Goal: Task Accomplishment & Management: Complete application form

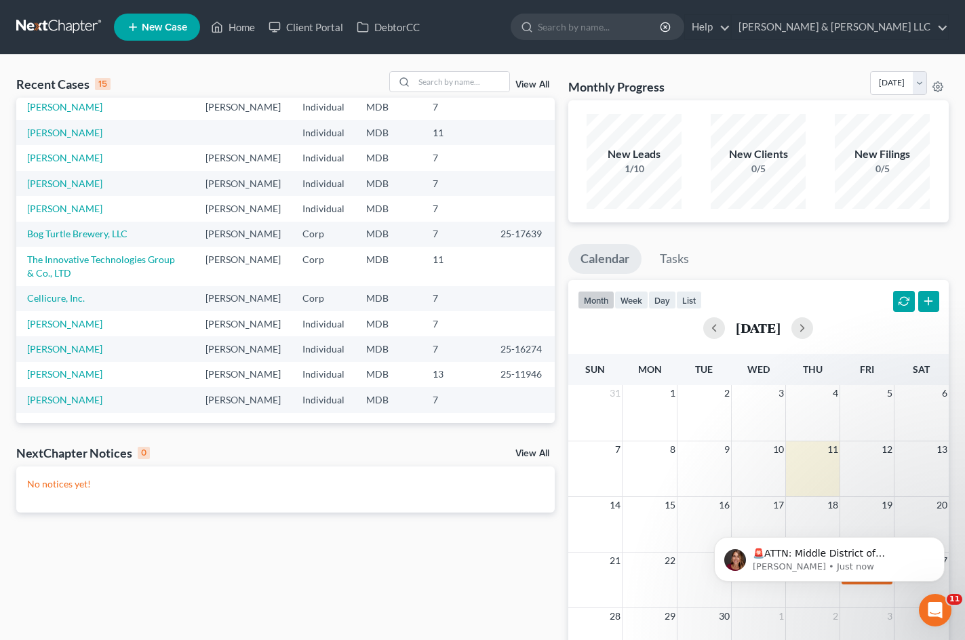
scroll to position [271, 0]
click at [85, 318] on link "[PERSON_NAME]" at bounding box center [64, 324] width 75 height 12
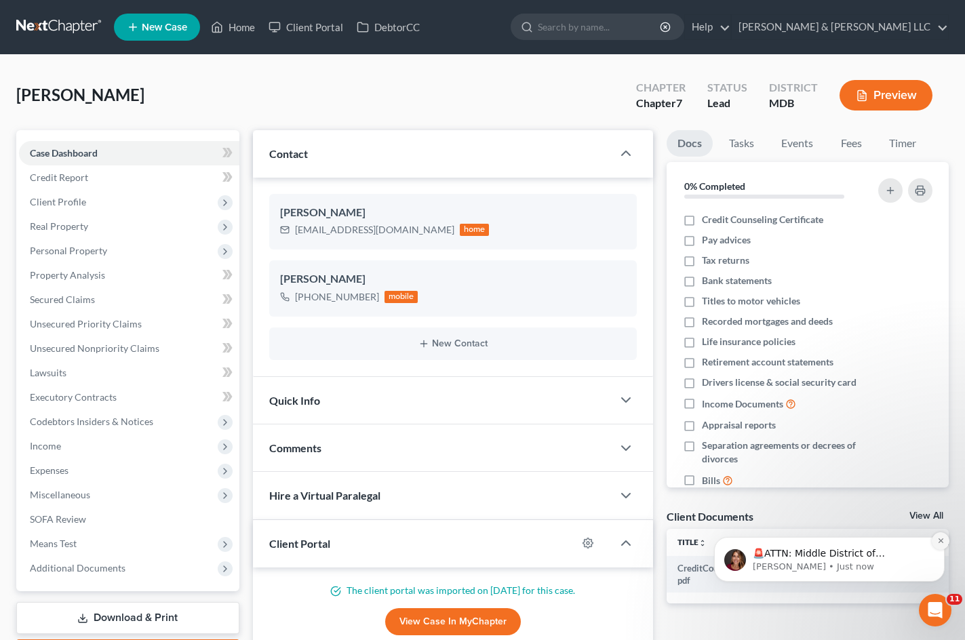
click at [941, 541] on icon "Dismiss notification" at bounding box center [940, 540] width 7 height 7
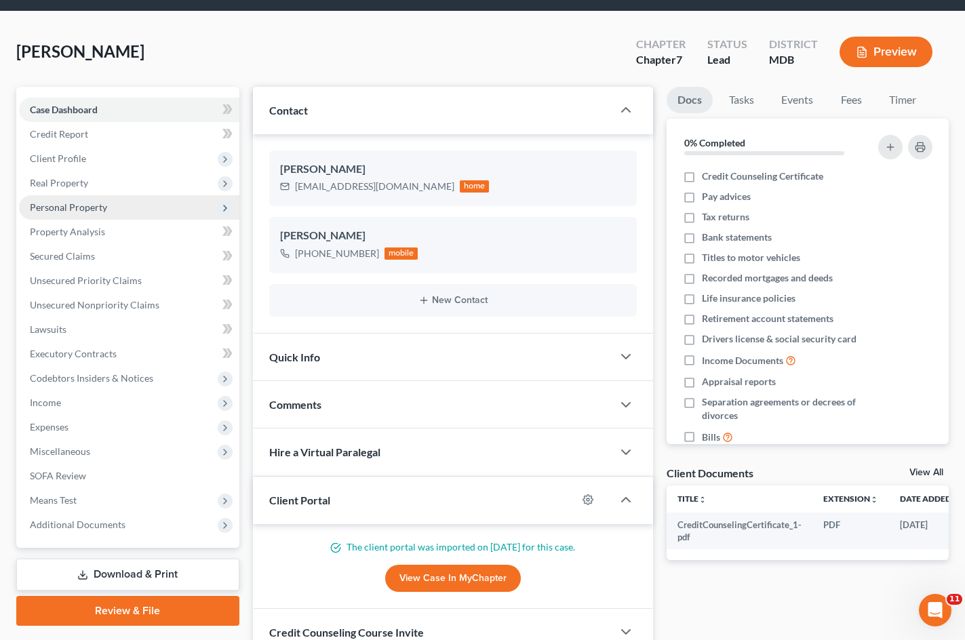
scroll to position [68, 0]
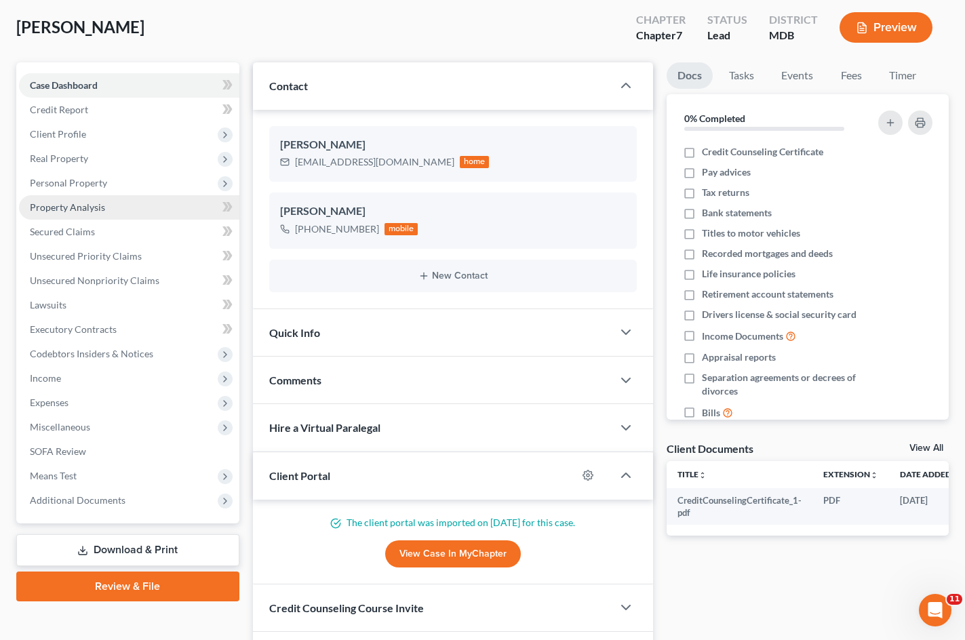
click at [125, 217] on link "Property Analysis" at bounding box center [129, 207] width 220 height 24
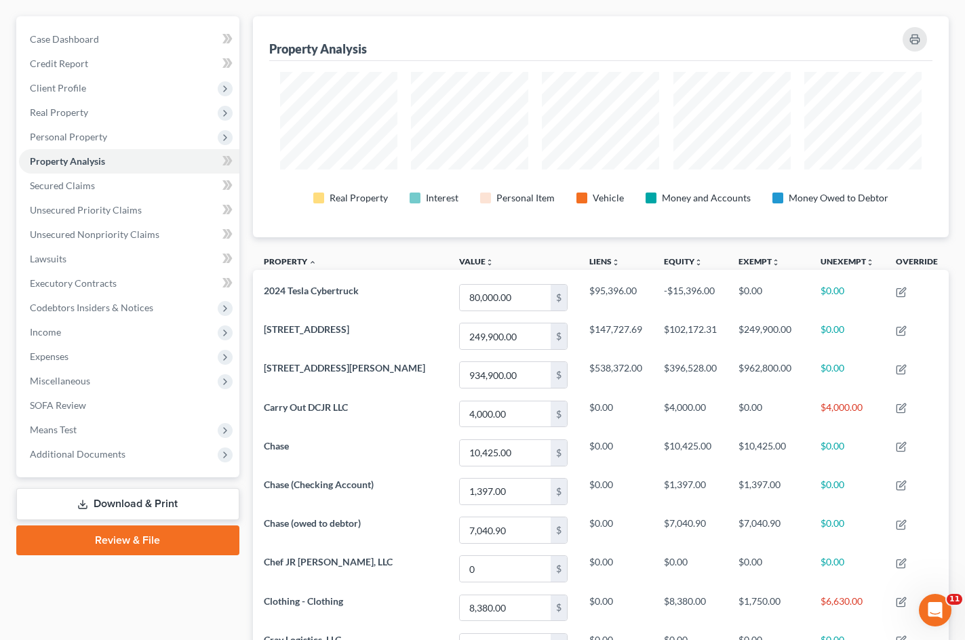
scroll to position [41, 0]
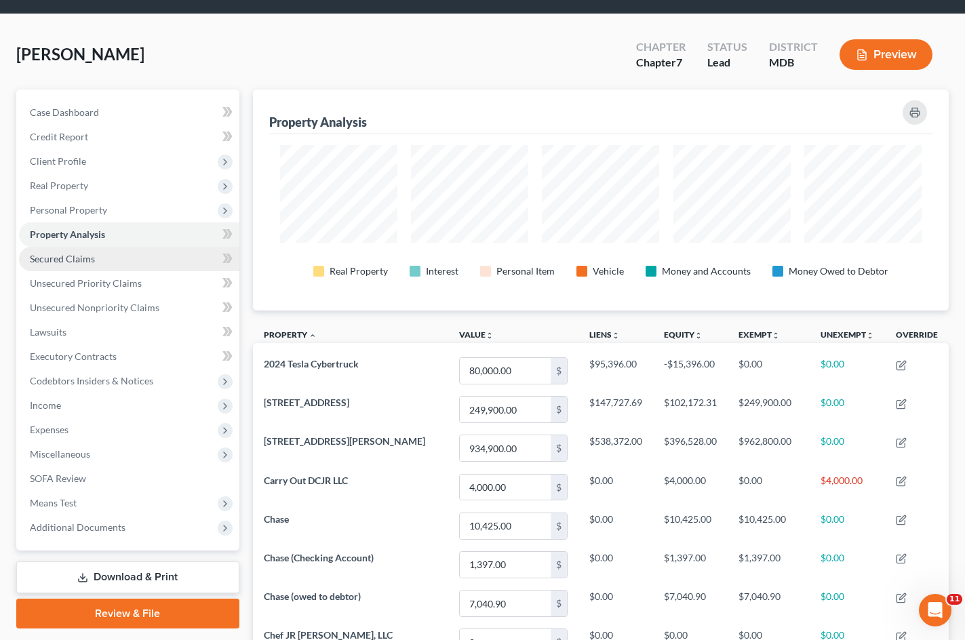
click at [146, 263] on link "Secured Claims" at bounding box center [129, 259] width 220 height 24
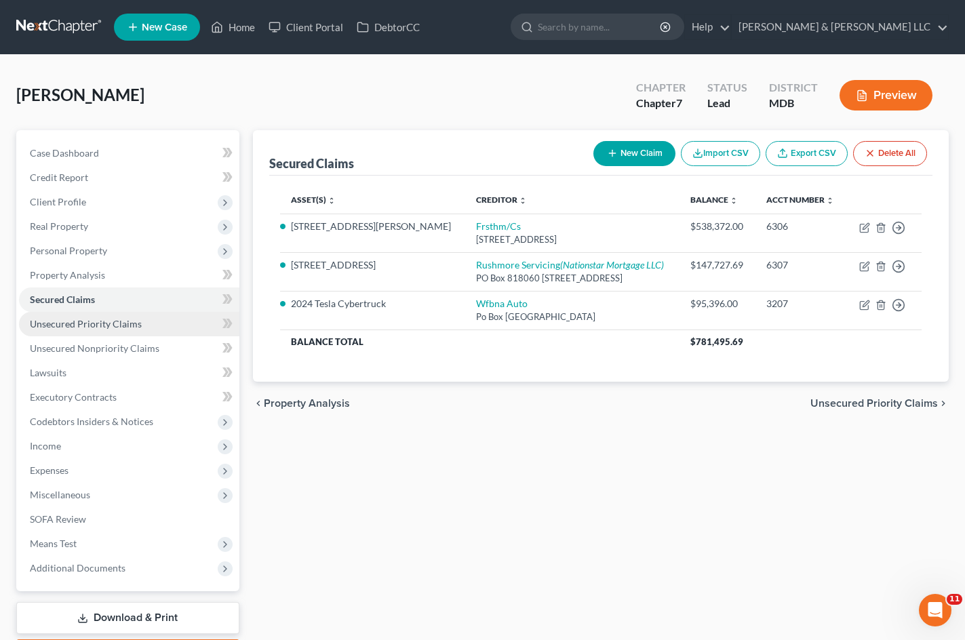
click at [145, 324] on link "Unsecured Priority Claims" at bounding box center [129, 324] width 220 height 24
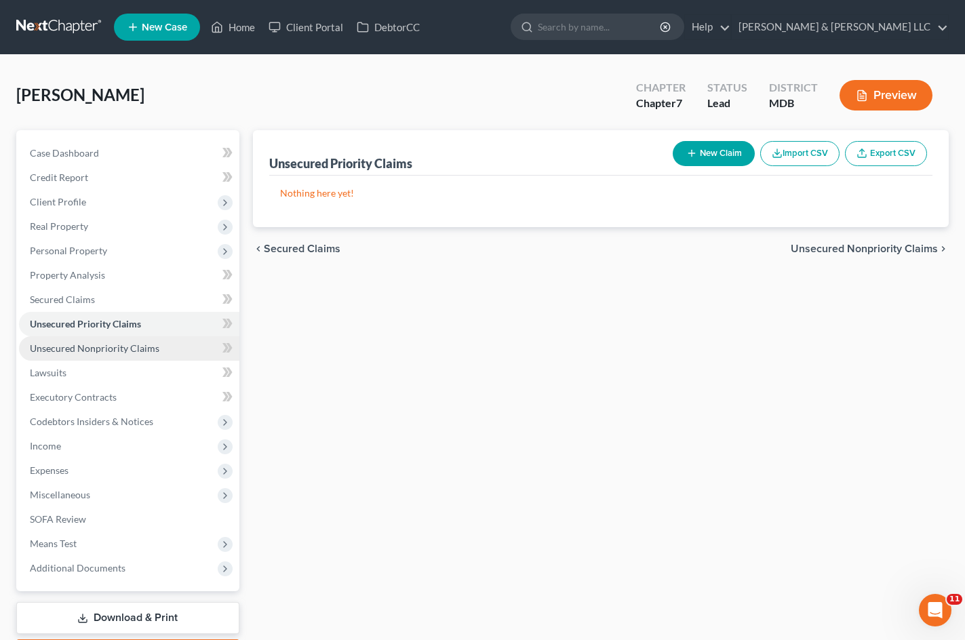
click at [142, 351] on span "Unsecured Nonpriority Claims" at bounding box center [94, 348] width 129 height 12
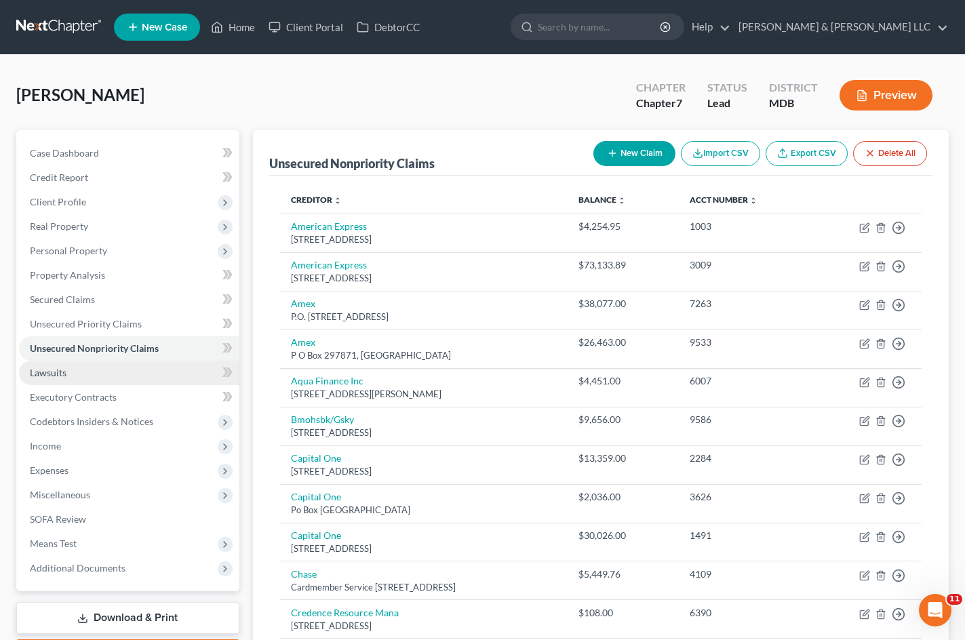
click at [134, 374] on link "Lawsuits" at bounding box center [129, 373] width 220 height 24
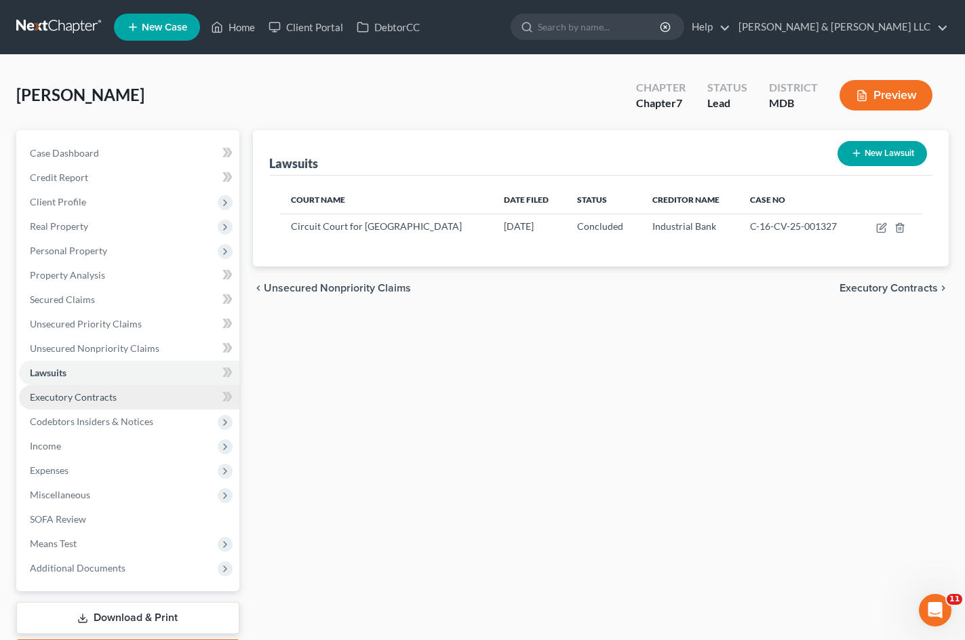
click at [134, 399] on link "Executory Contracts" at bounding box center [129, 397] width 220 height 24
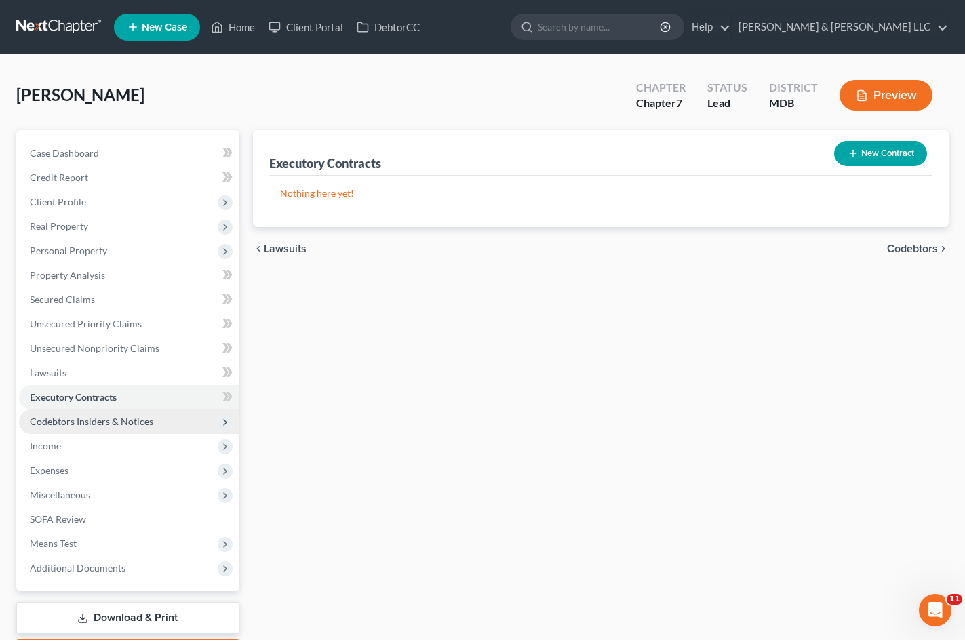
click at [139, 430] on span "Codebtors Insiders & Notices" at bounding box center [129, 421] width 220 height 24
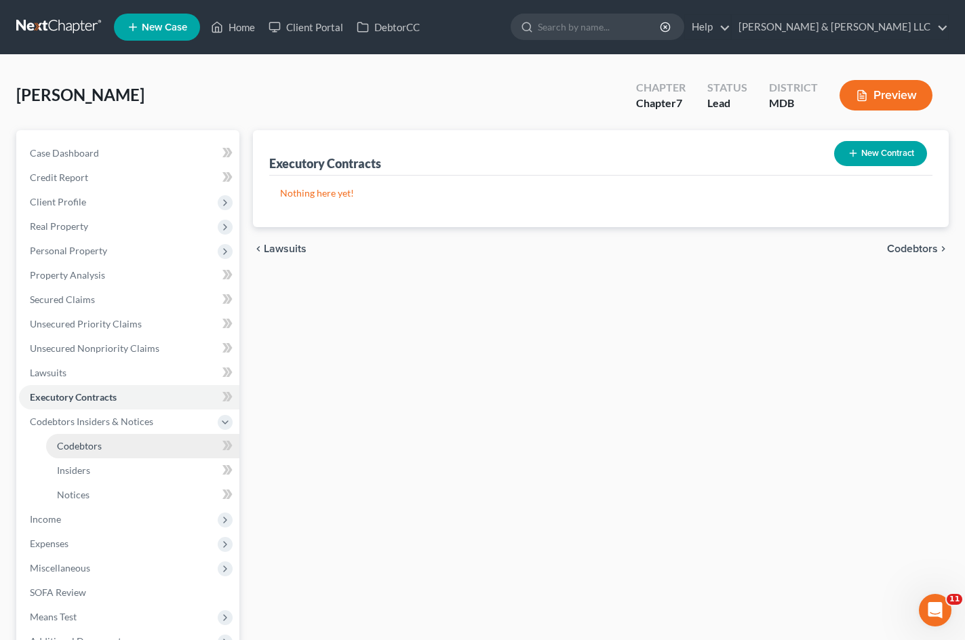
click at [129, 447] on link "Codebtors" at bounding box center [142, 446] width 193 height 24
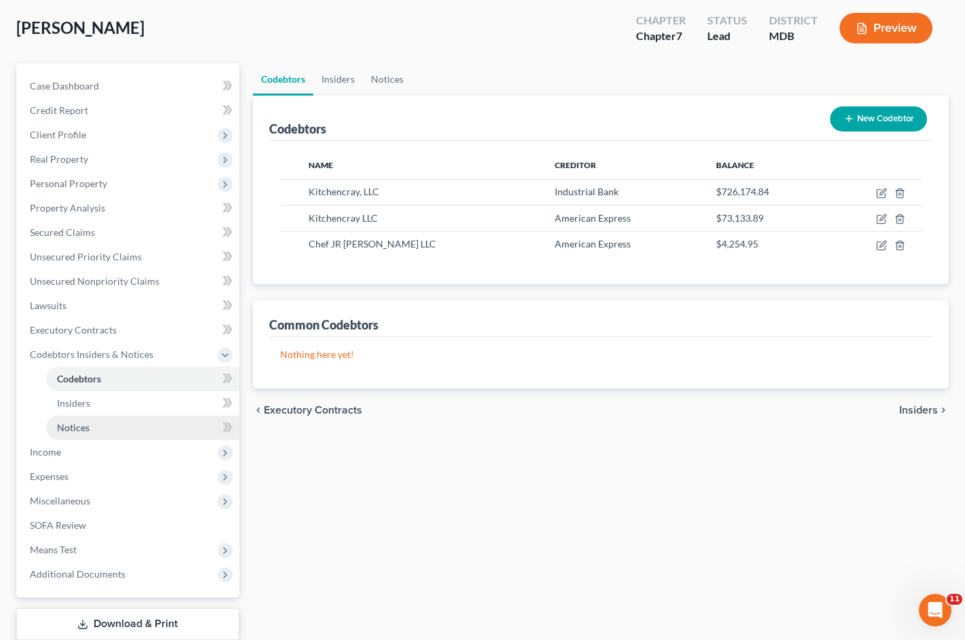
scroll to position [68, 0]
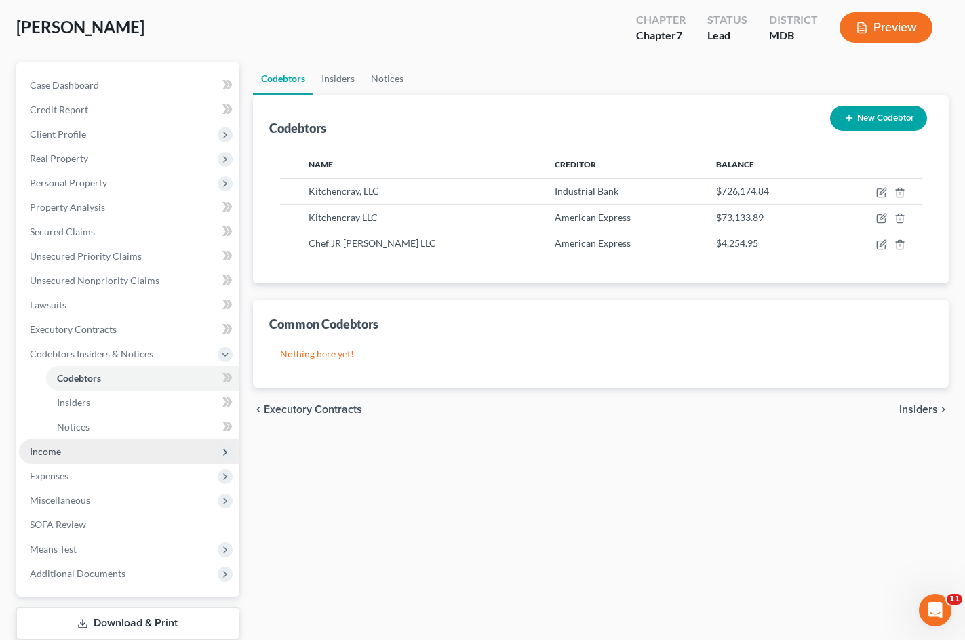
click at [108, 451] on span "Income" at bounding box center [129, 451] width 220 height 24
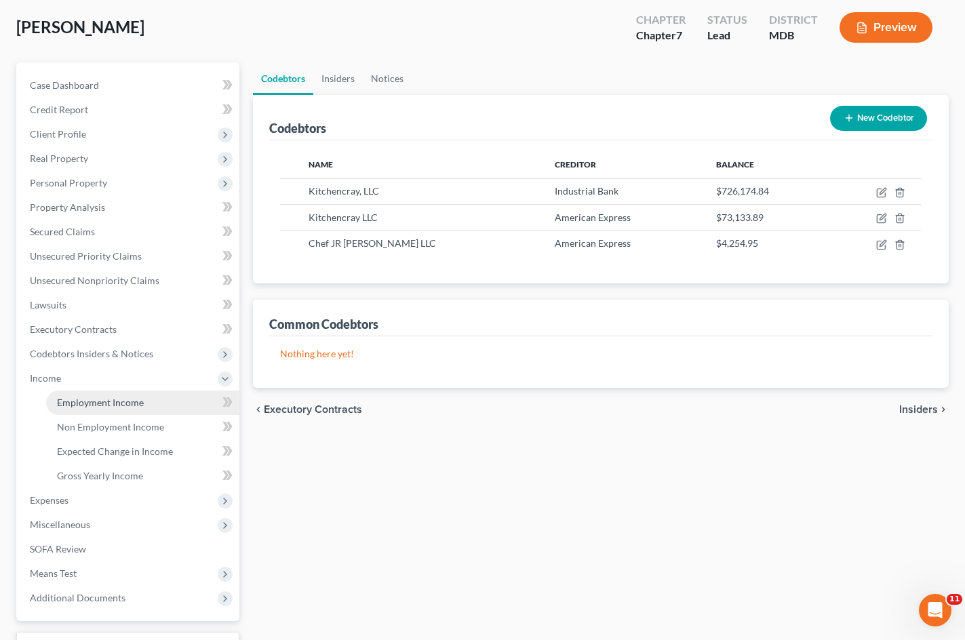
click at [141, 403] on span "Employment Income" at bounding box center [100, 403] width 87 height 12
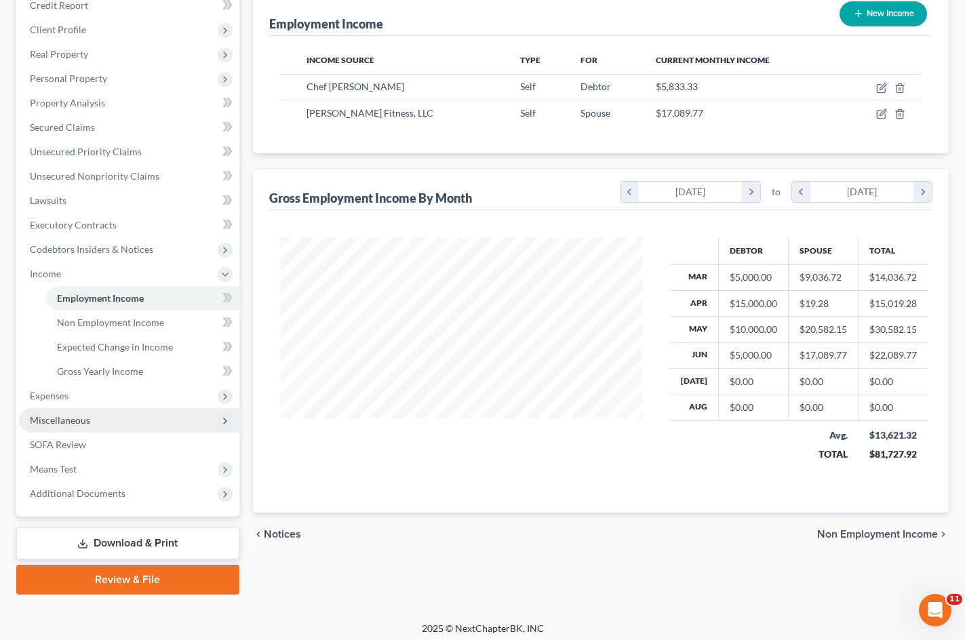
scroll to position [178, 0]
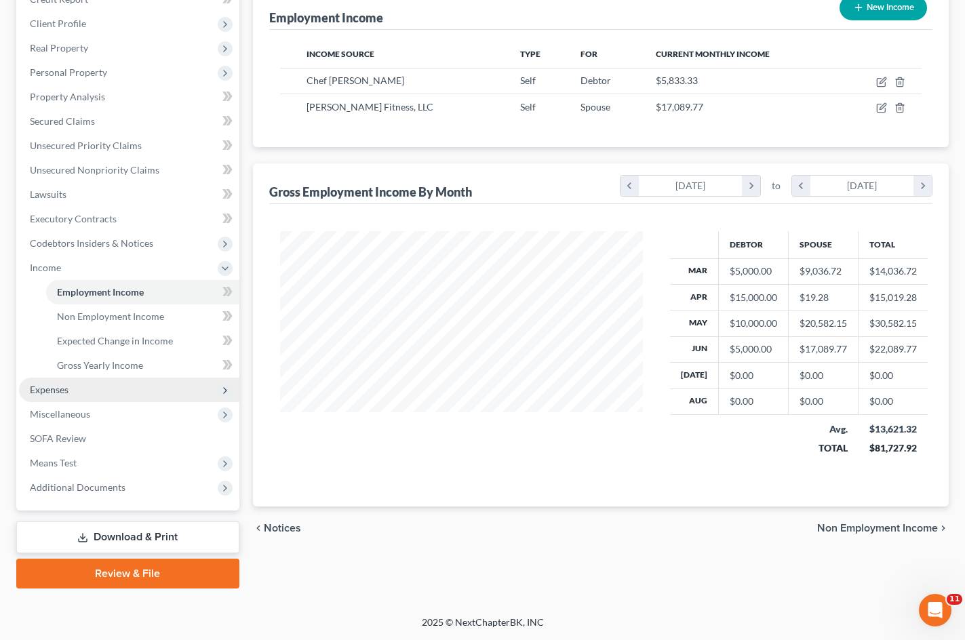
click at [129, 388] on span "Expenses" at bounding box center [129, 390] width 220 height 24
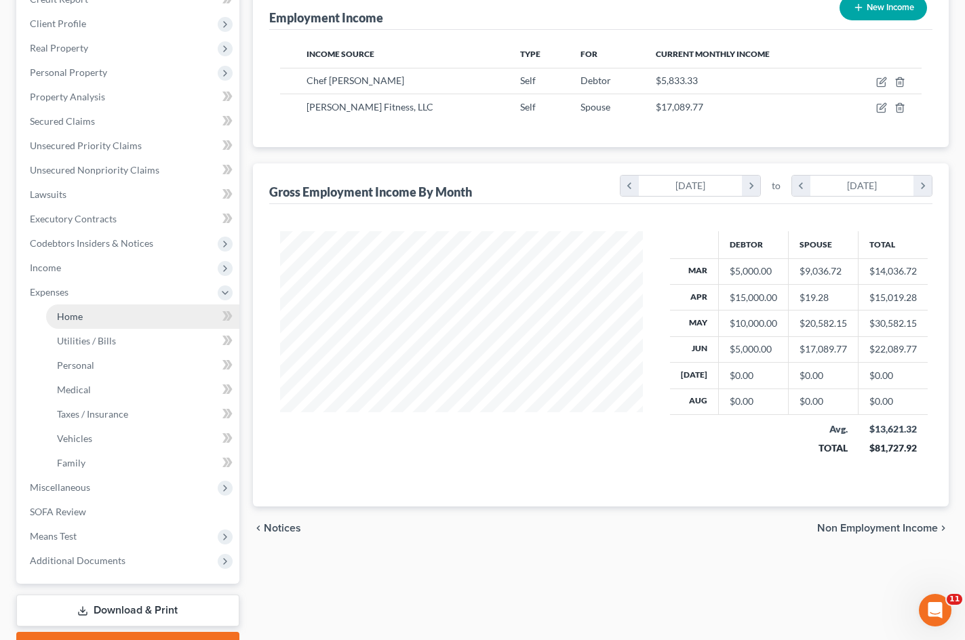
click at [128, 321] on link "Home" at bounding box center [142, 316] width 193 height 24
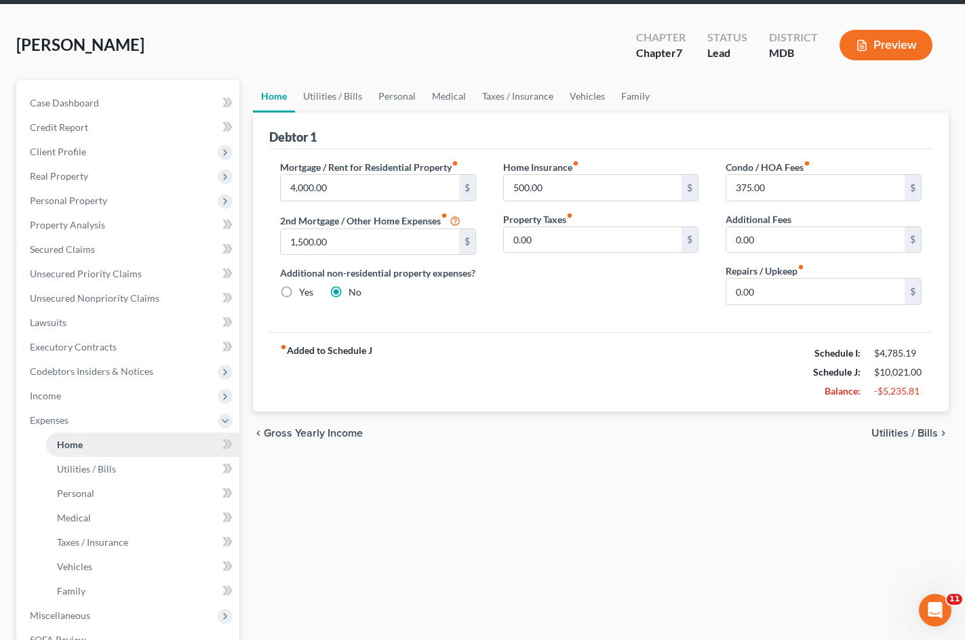
scroll to position [5, 0]
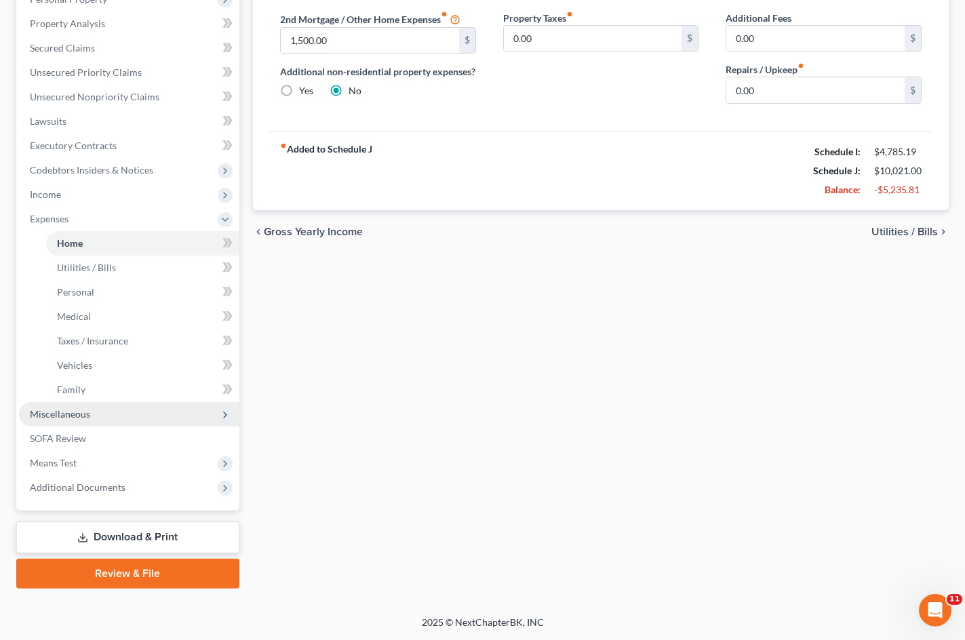
click at [113, 420] on span "Miscellaneous" at bounding box center [129, 414] width 220 height 24
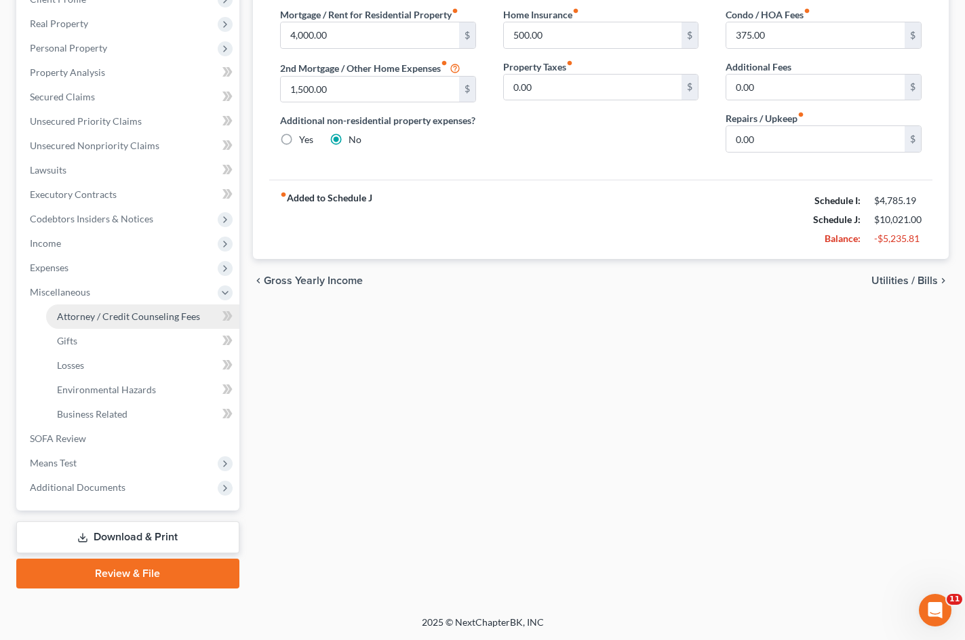
click at [115, 322] on link "Attorney / Credit Counseling Fees" at bounding box center [142, 316] width 193 height 24
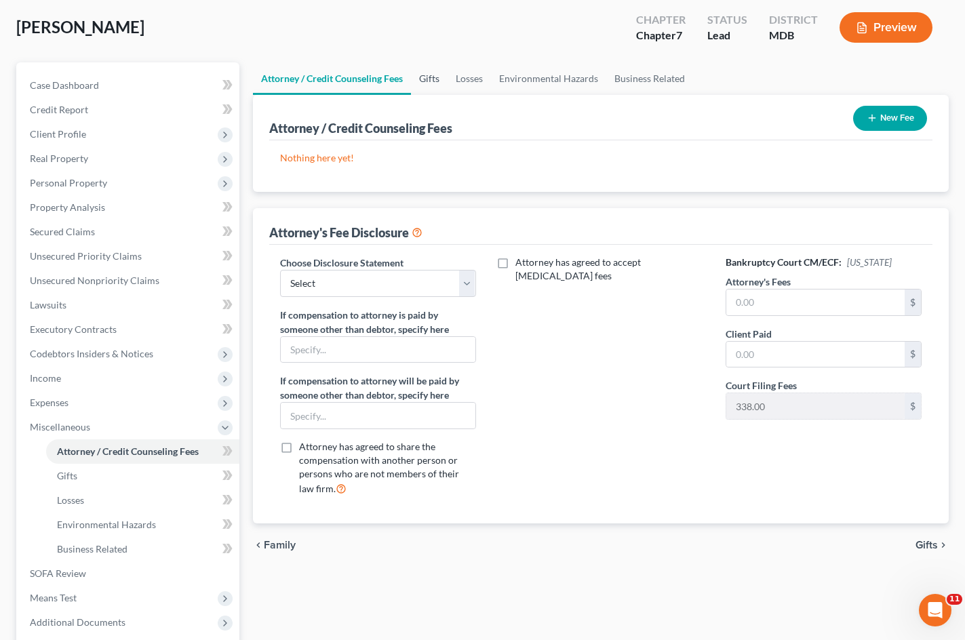
click at [438, 80] on link "Gifts" at bounding box center [429, 78] width 37 height 33
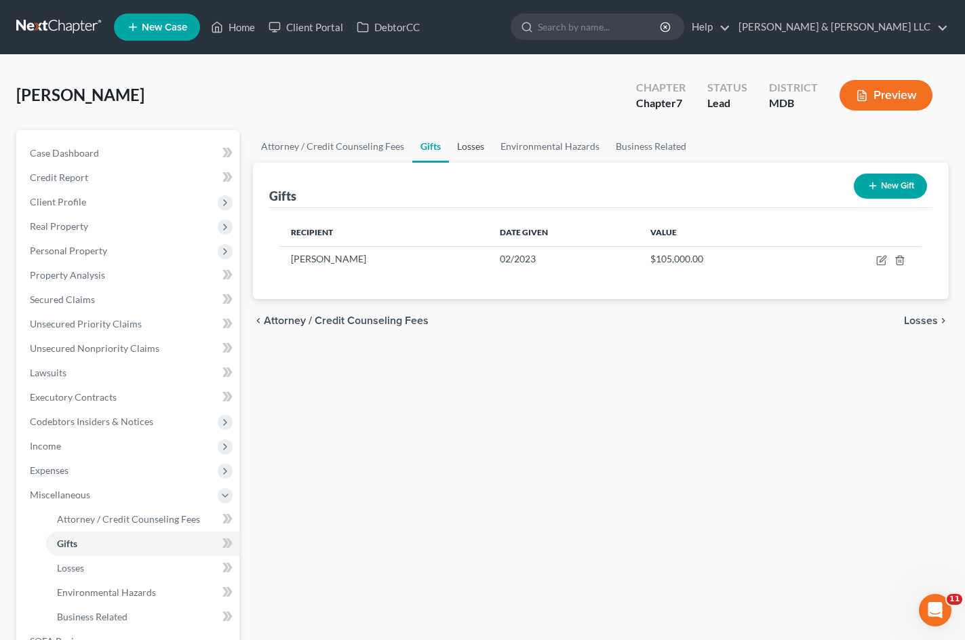
click at [477, 148] on link "Losses" at bounding box center [470, 146] width 43 height 33
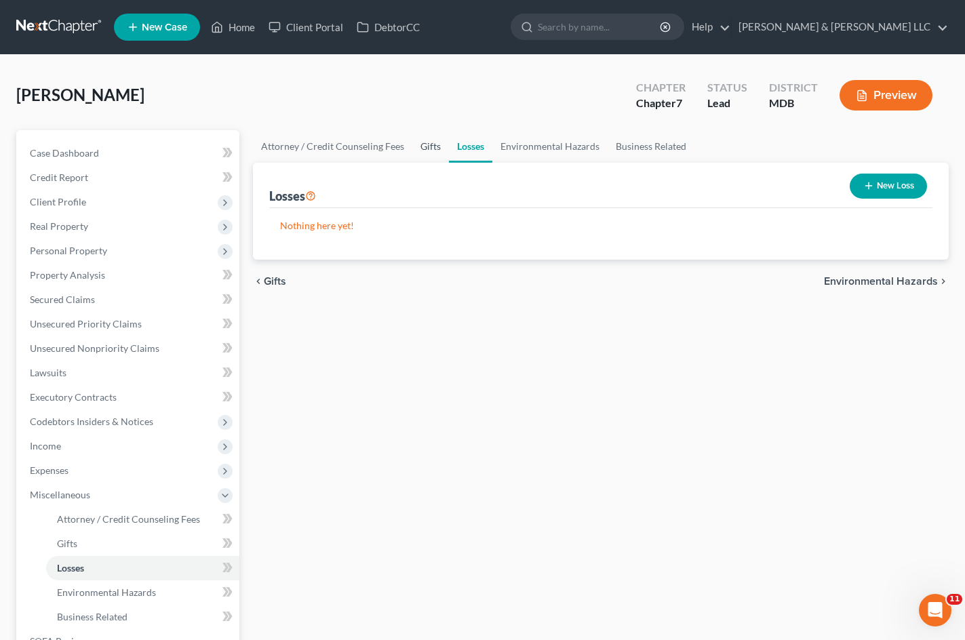
click at [420, 148] on link "Gifts" at bounding box center [430, 146] width 37 height 33
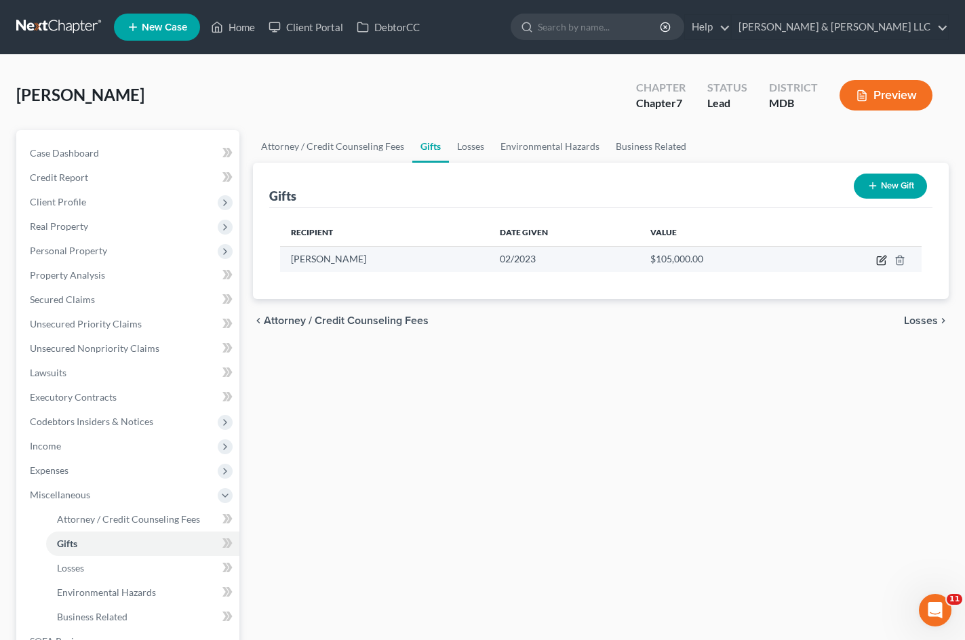
click at [881, 262] on icon "button" at bounding box center [881, 260] width 11 height 11
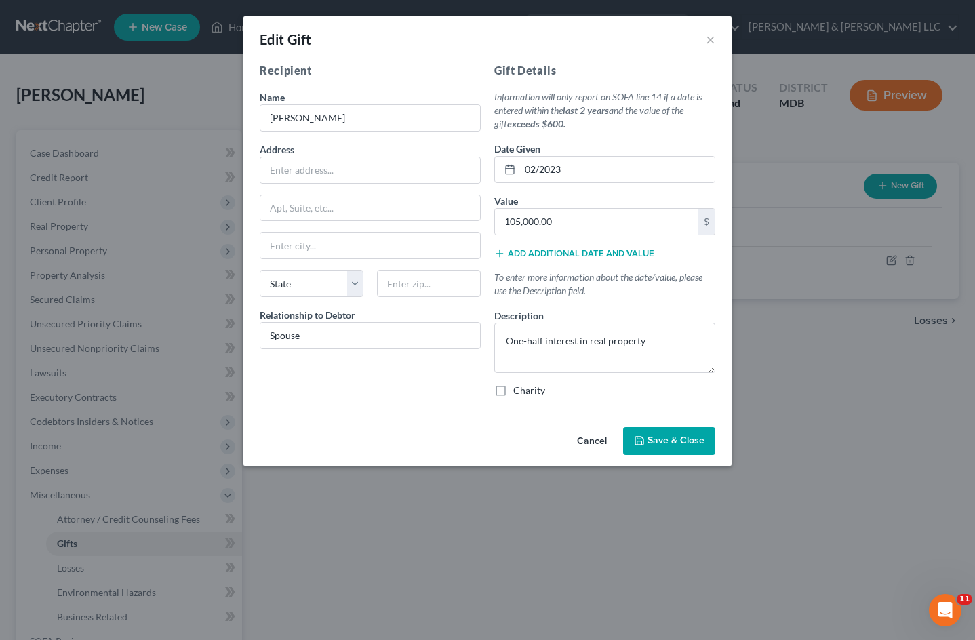
click at [589, 443] on button "Cancel" at bounding box center [592, 441] width 52 height 27
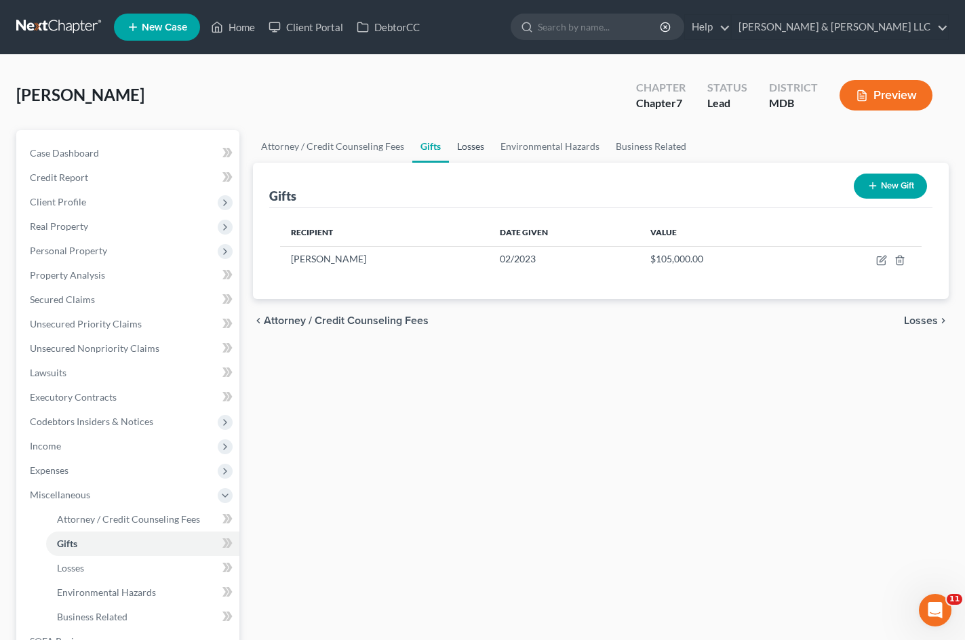
click at [473, 140] on link "Losses" at bounding box center [470, 146] width 43 height 33
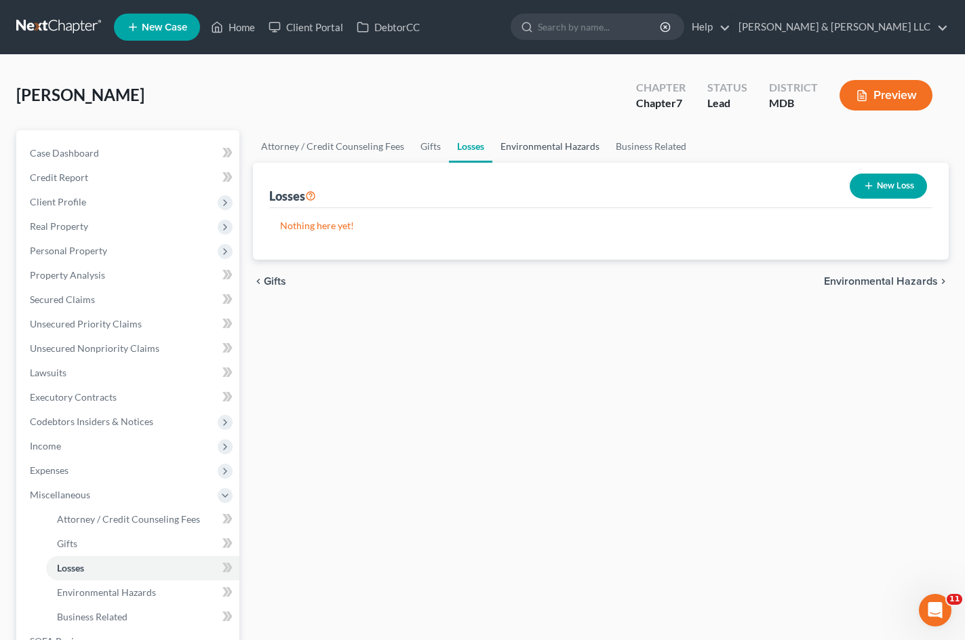
click at [554, 154] on link "Environmental Hazards" at bounding box center [549, 146] width 115 height 33
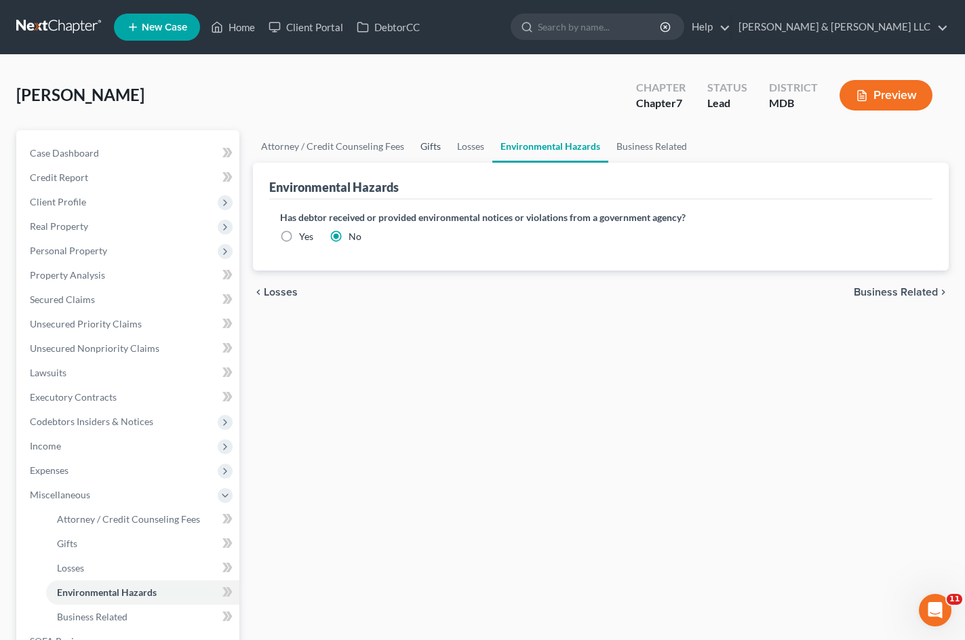
click at [424, 146] on link "Gifts" at bounding box center [430, 146] width 37 height 33
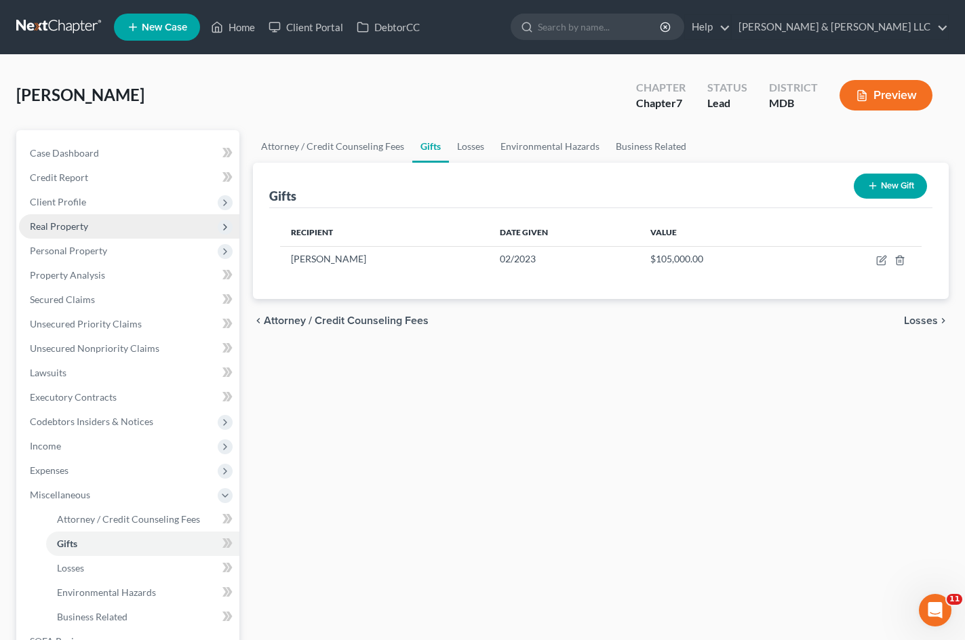
click at [89, 231] on span "Real Property" at bounding box center [129, 226] width 220 height 24
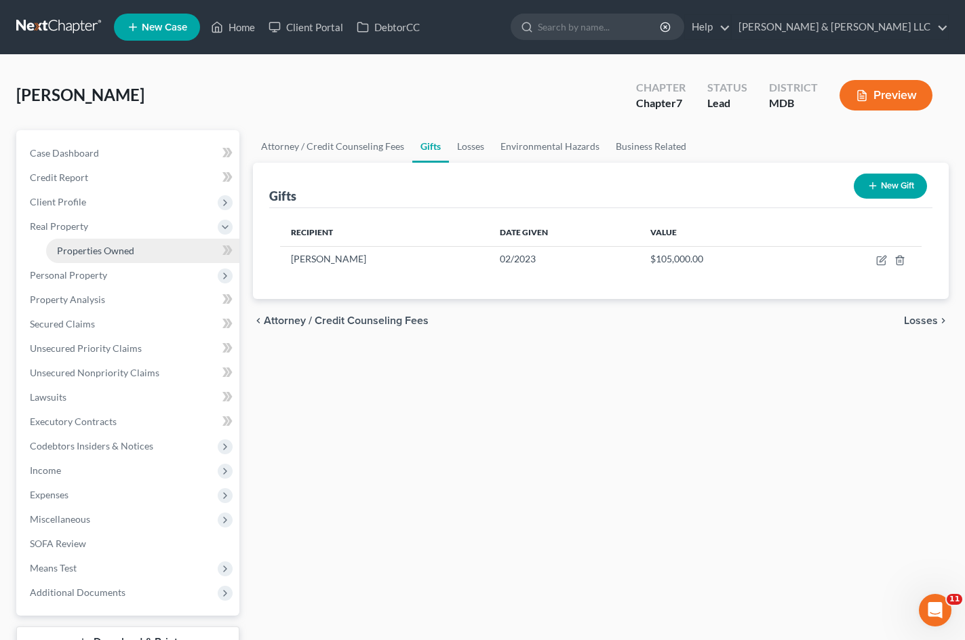
click at [129, 249] on span "Properties Owned" at bounding box center [95, 251] width 77 height 12
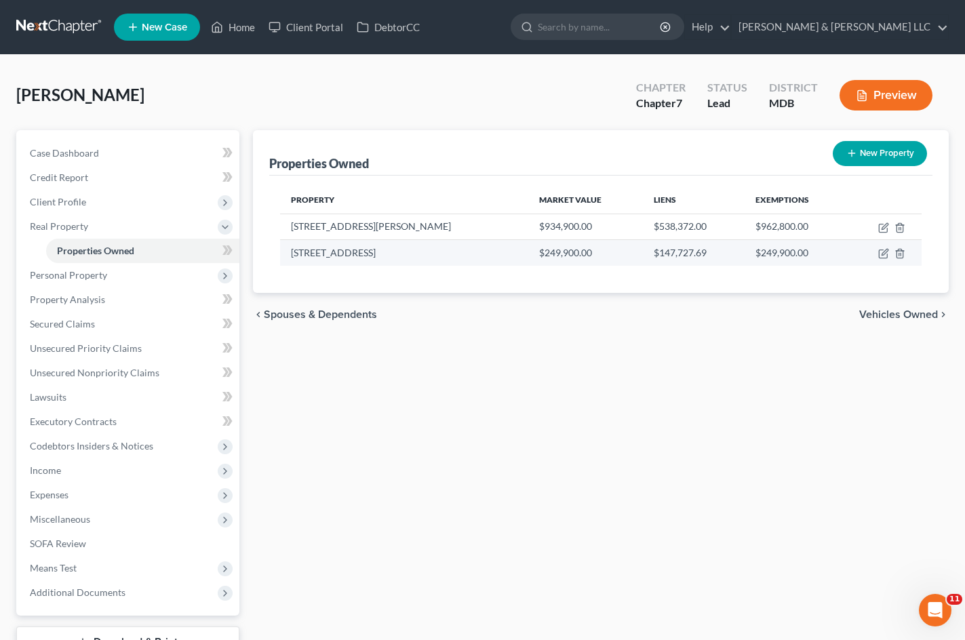
drag, startPoint x: 292, startPoint y: 251, endPoint x: 389, endPoint y: 252, distance: 96.9
click at [389, 252] on td "[STREET_ADDRESS]" at bounding box center [404, 253] width 248 height 26
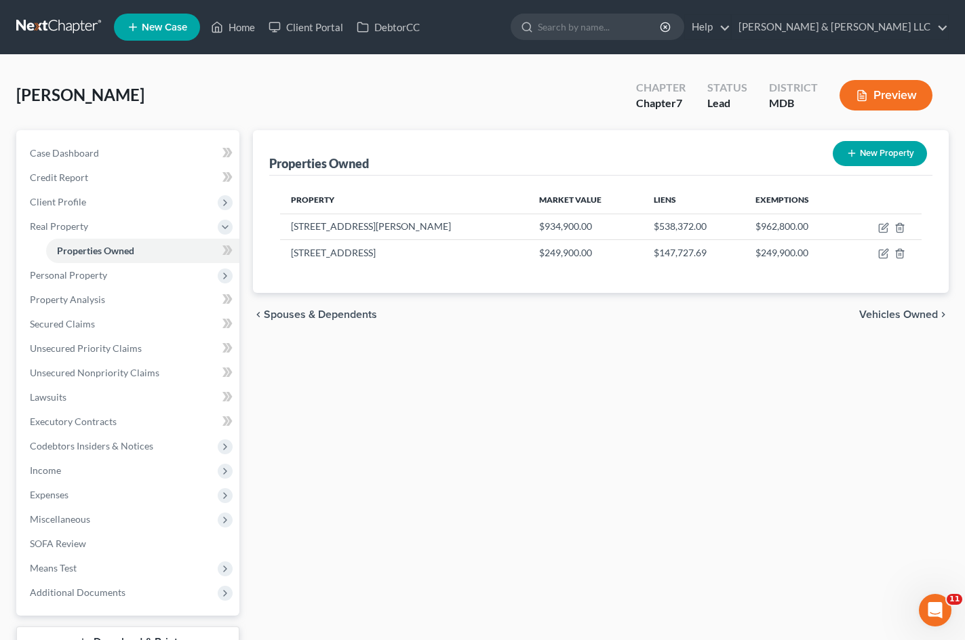
copy td "[STREET_ADDRESS]"
click at [153, 224] on span "Real Property" at bounding box center [129, 226] width 220 height 24
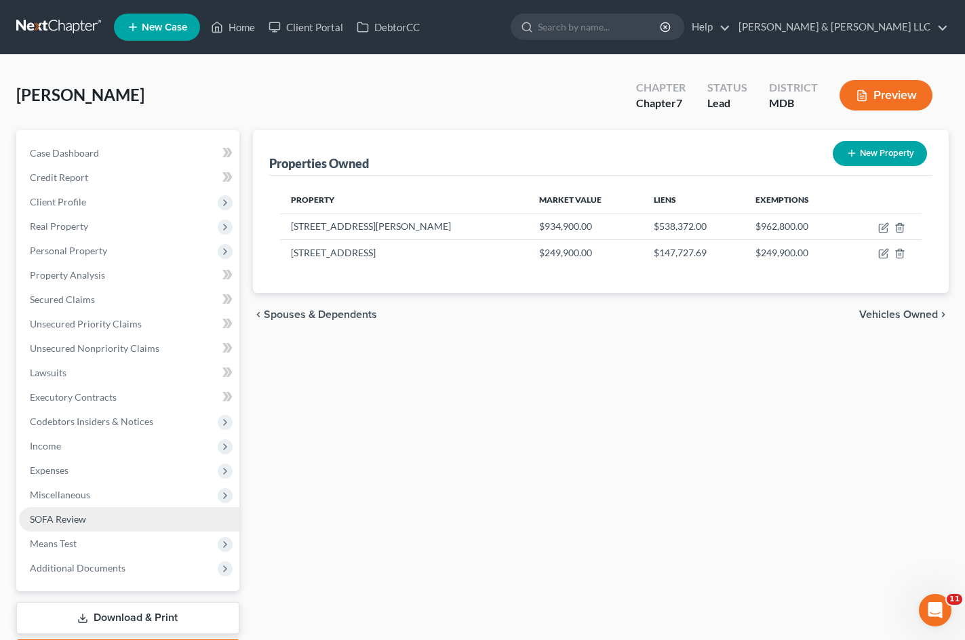
click at [103, 515] on link "SOFA Review" at bounding box center [129, 519] width 220 height 24
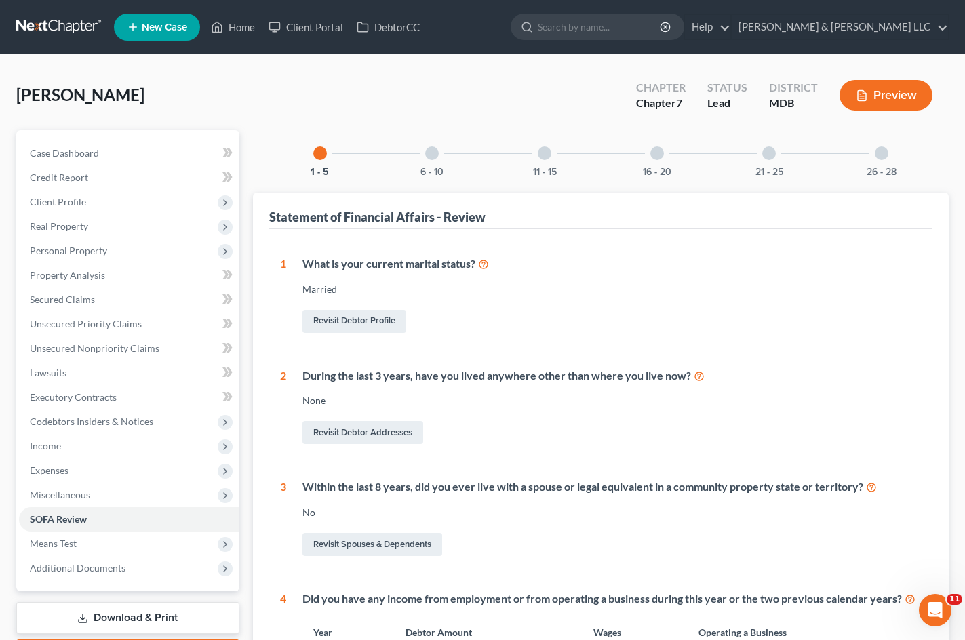
click at [649, 165] on div "16 - 20" at bounding box center [657, 153] width 46 height 46
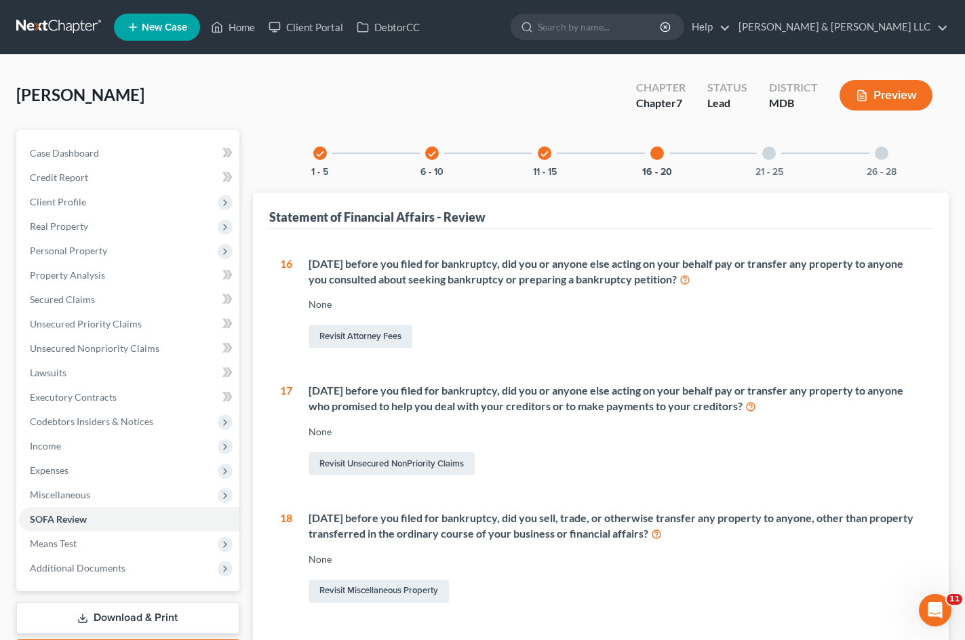
click at [437, 157] on div "check" at bounding box center [432, 153] width 14 height 14
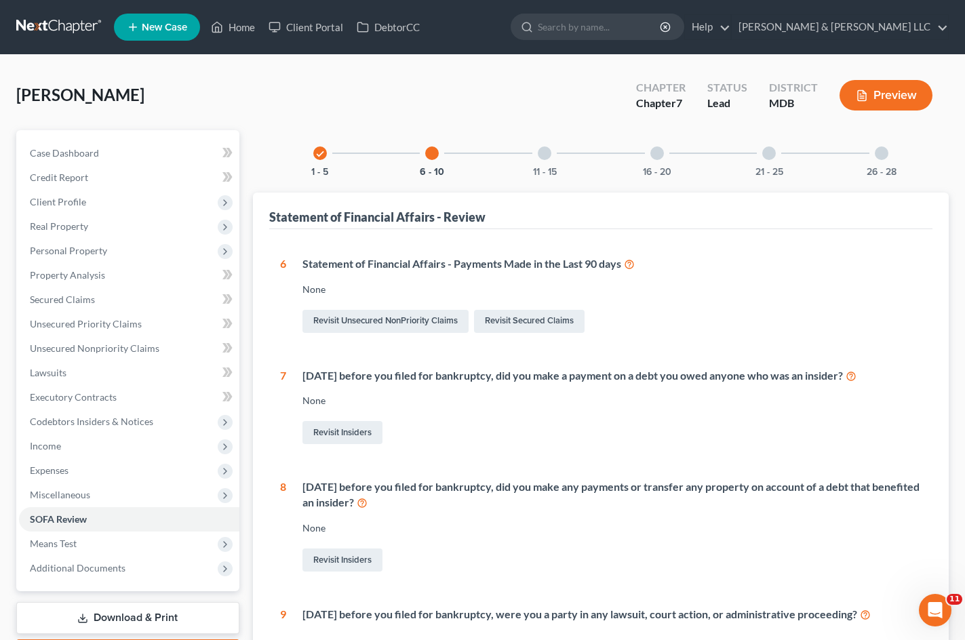
click at [539, 155] on div at bounding box center [545, 153] width 14 height 14
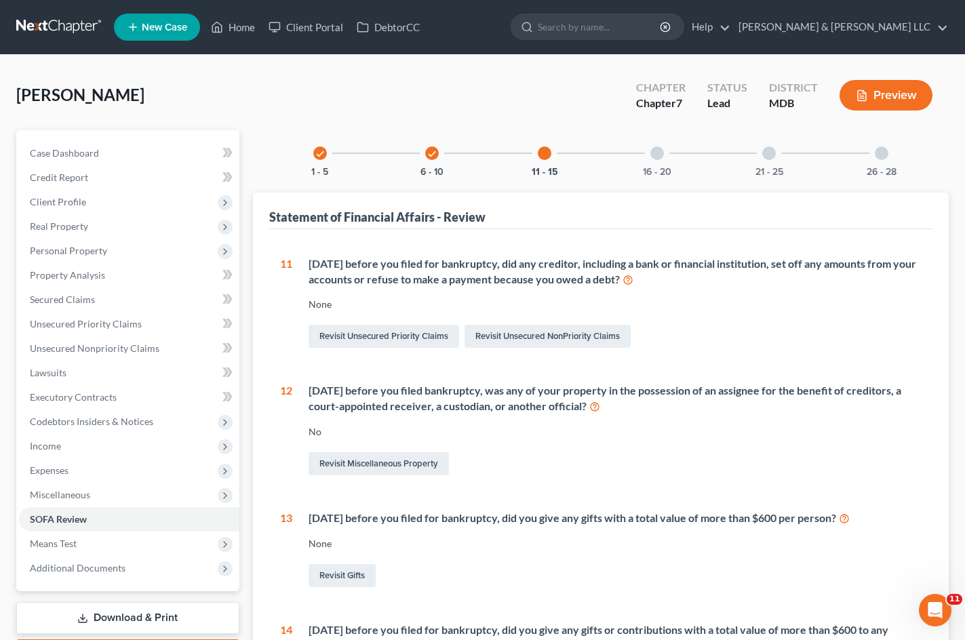
click at [315, 155] on icon "check" at bounding box center [319, 153] width 9 height 9
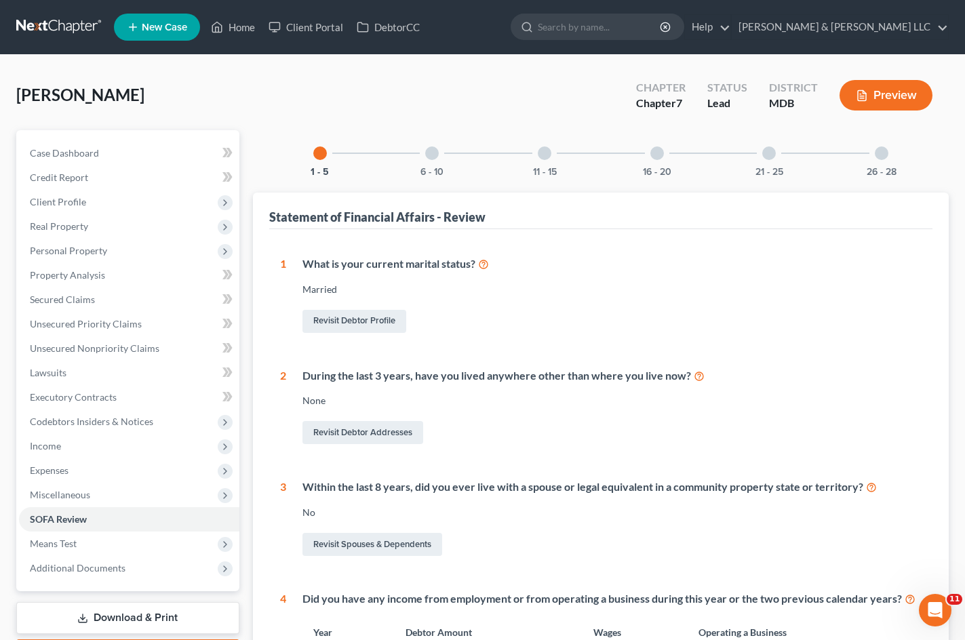
click at [431, 157] on div at bounding box center [432, 153] width 14 height 14
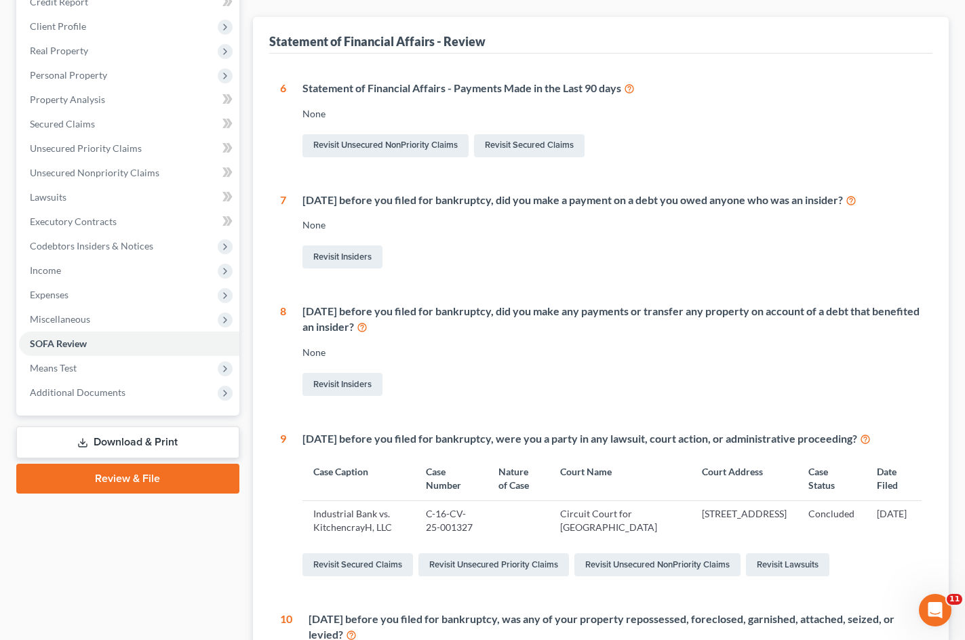
scroll to position [68, 0]
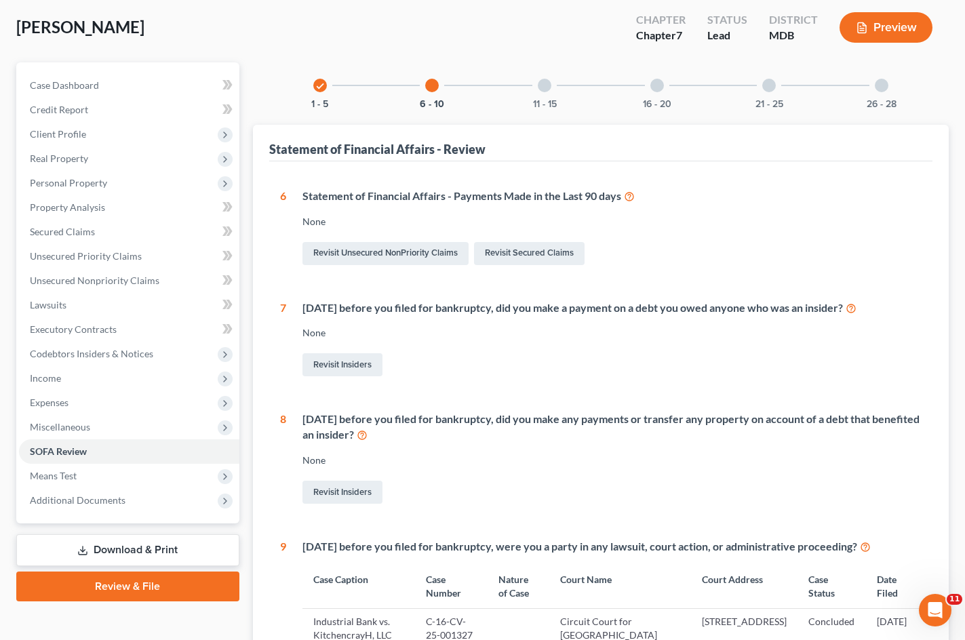
click at [549, 89] on div at bounding box center [545, 86] width 14 height 14
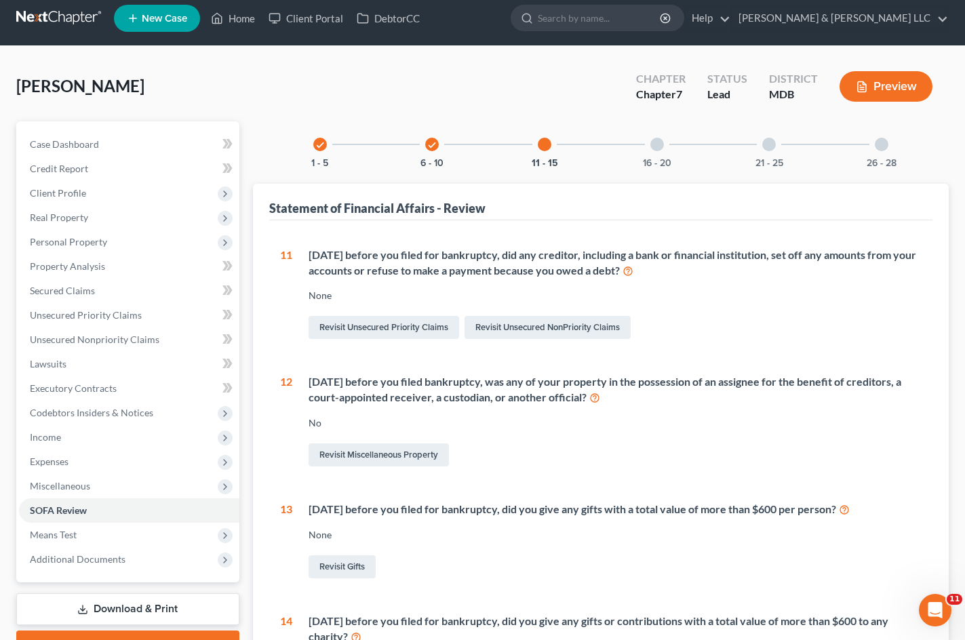
click at [659, 144] on div at bounding box center [657, 145] width 14 height 14
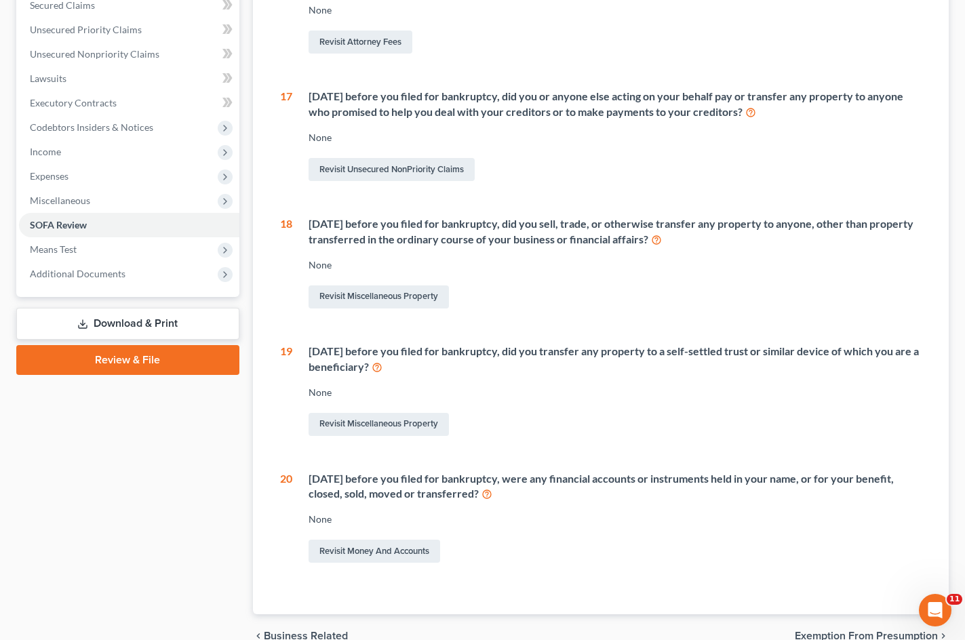
scroll to position [0, 0]
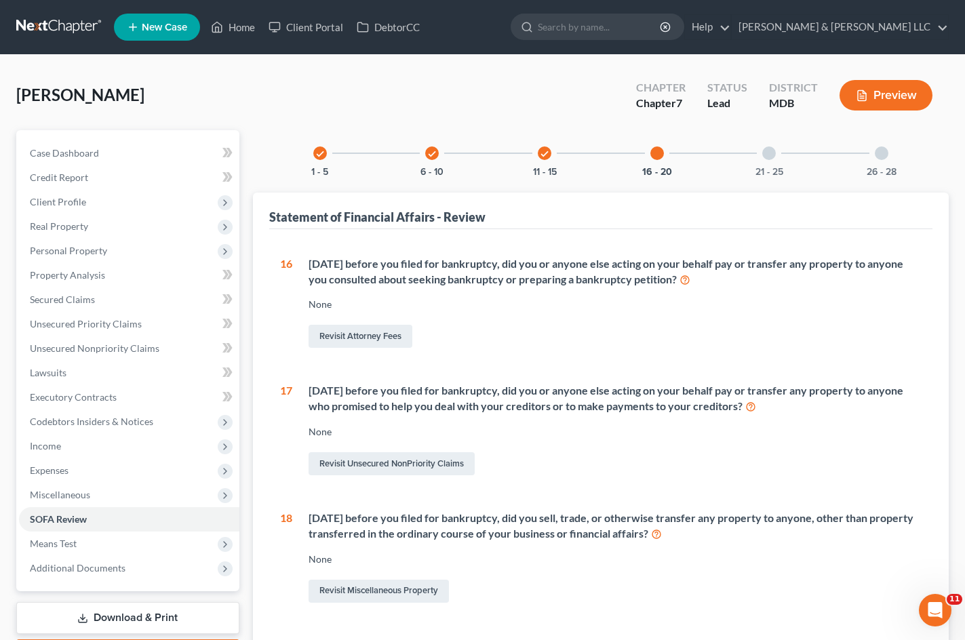
click at [769, 158] on div at bounding box center [769, 153] width 14 height 14
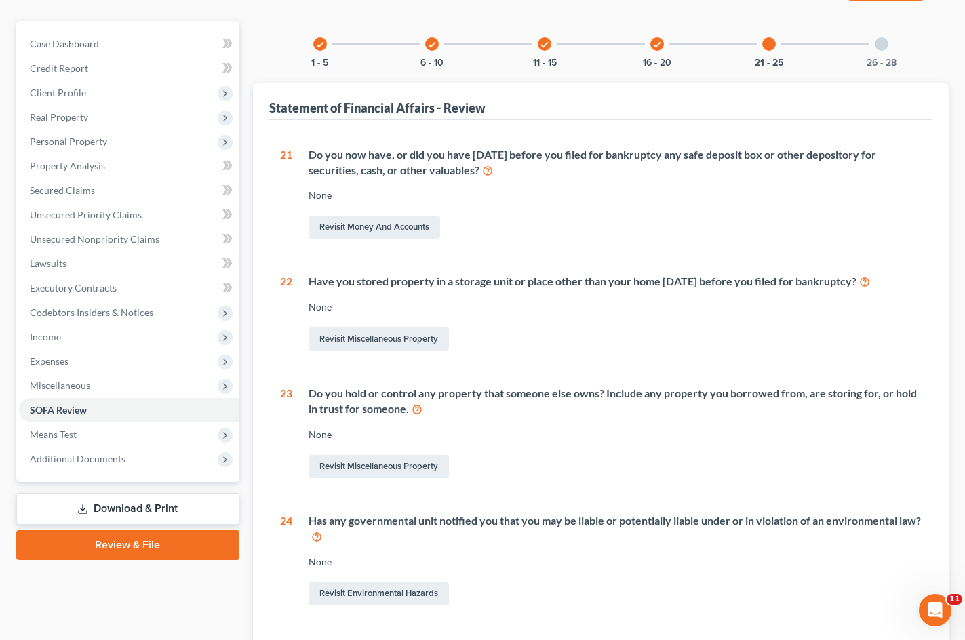
scroll to position [62, 0]
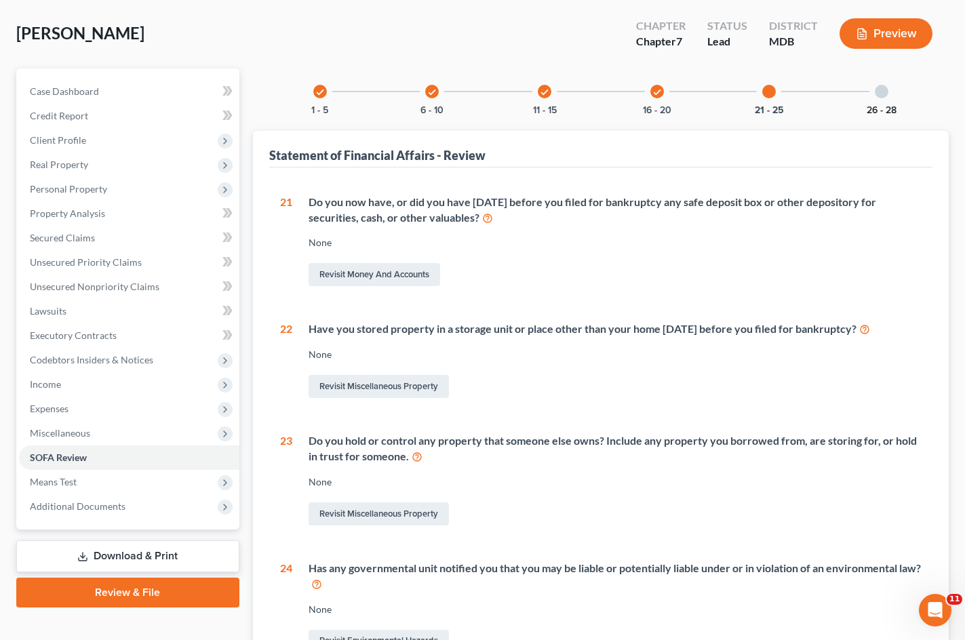
click at [882, 106] on button "26 - 28" at bounding box center [881, 110] width 30 height 9
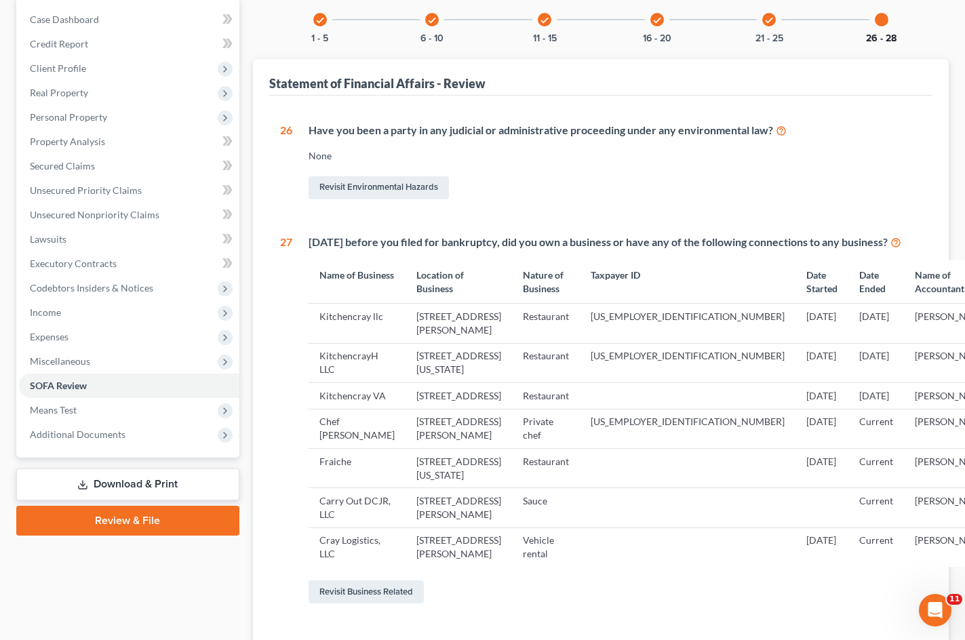
scroll to position [113, 0]
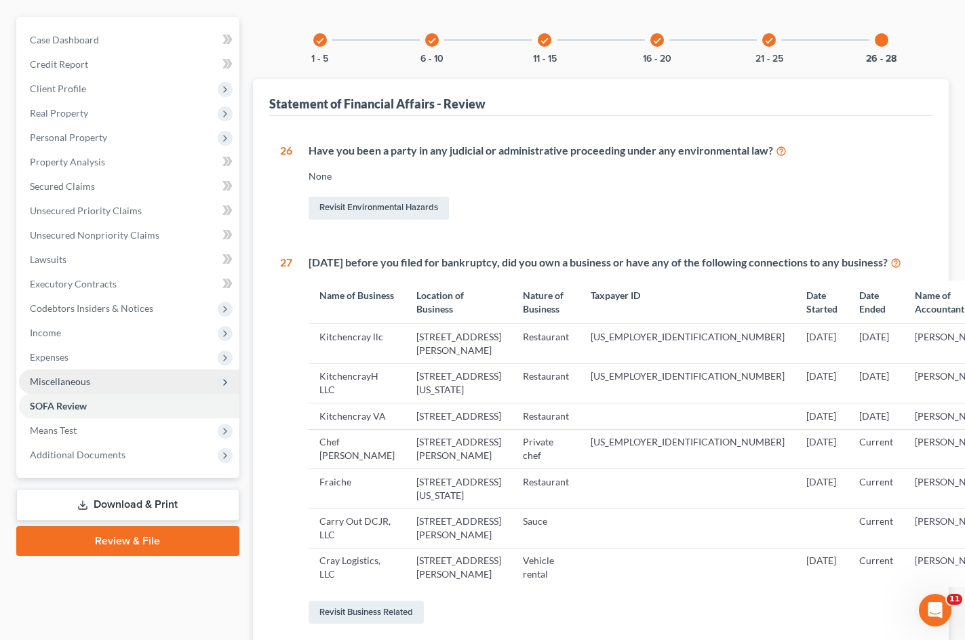
click at [123, 380] on span "Miscellaneous" at bounding box center [129, 381] width 220 height 24
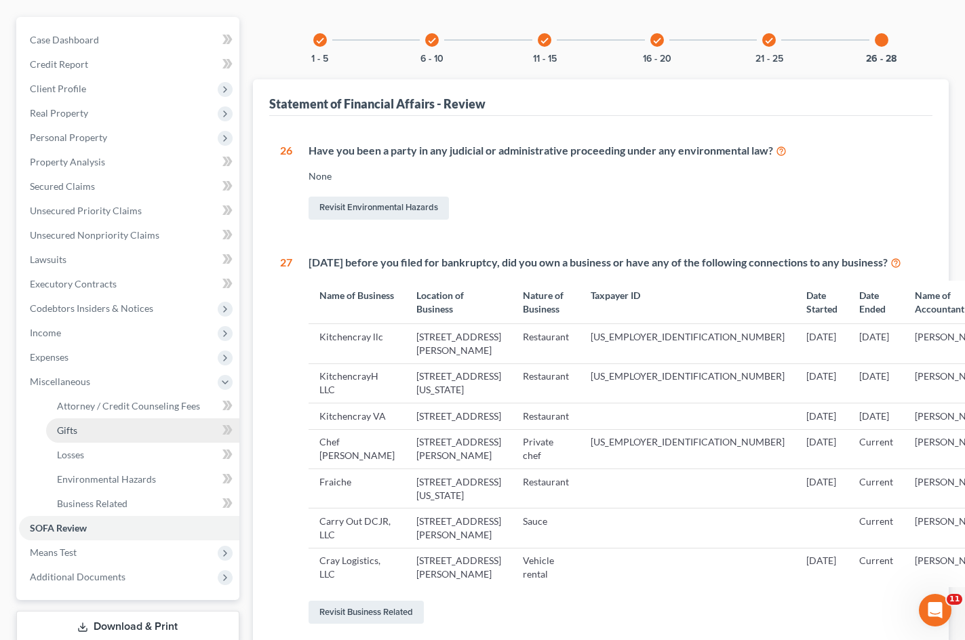
click at [139, 435] on link "Gifts" at bounding box center [142, 430] width 193 height 24
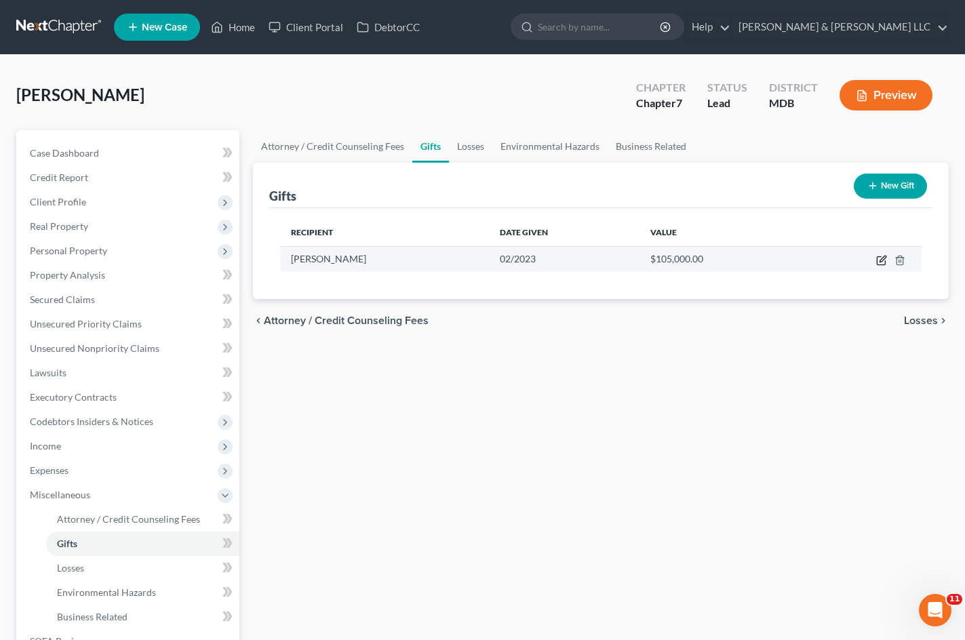
click at [882, 263] on icon "button" at bounding box center [881, 260] width 11 height 11
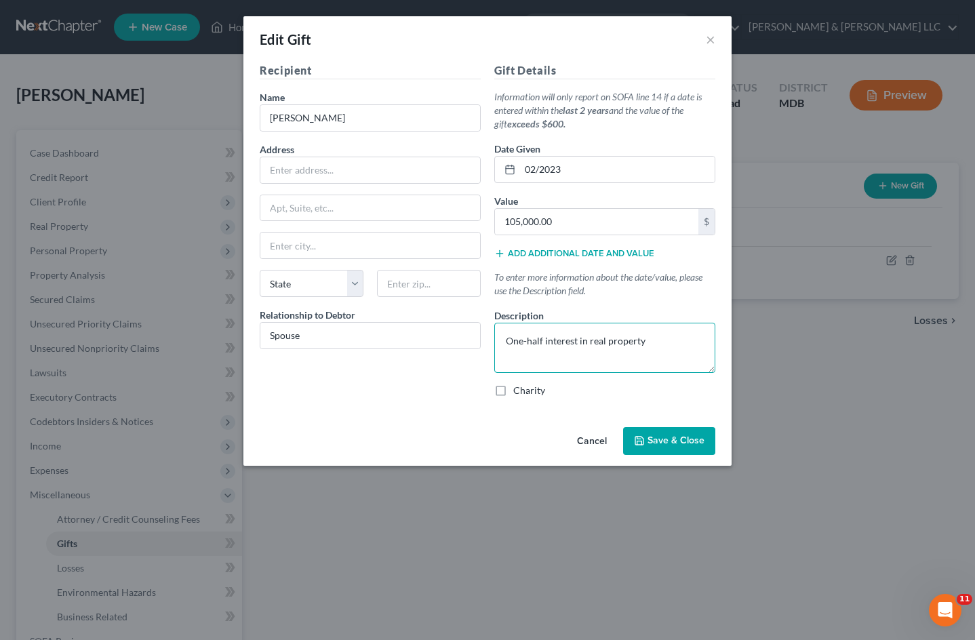
click at [666, 343] on textarea "One-half interest in real property" at bounding box center [604, 348] width 221 height 50
paste textarea "[STREET_ADDRESS]"
type textarea "One-half interest in real property located at [STREET_ADDRESS]"
click at [685, 440] on span "Save & Close" at bounding box center [675, 441] width 57 height 12
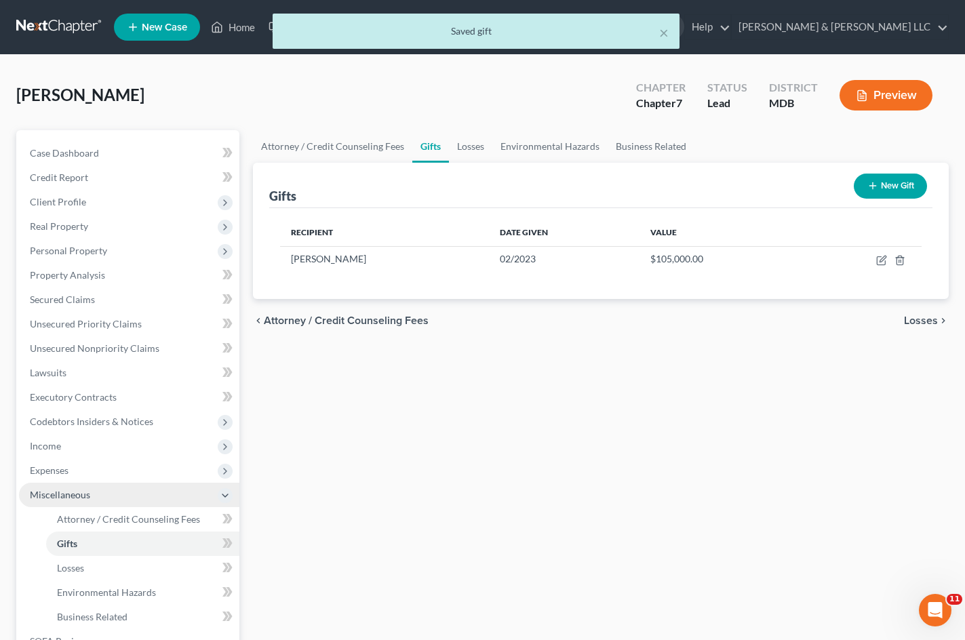
click at [75, 495] on span "Miscellaneous" at bounding box center [60, 495] width 60 height 12
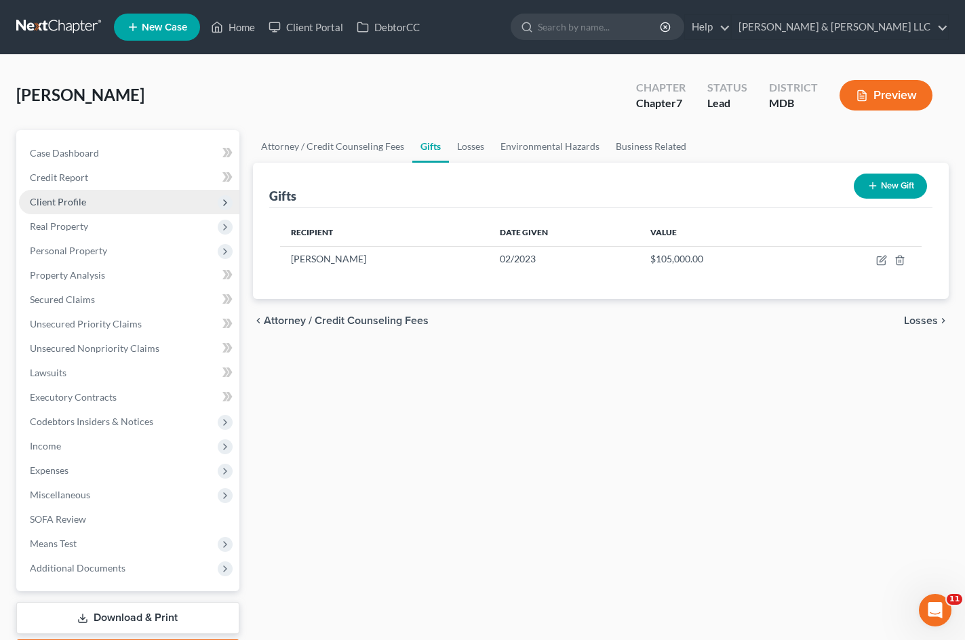
click at [106, 198] on span "Client Profile" at bounding box center [129, 202] width 220 height 24
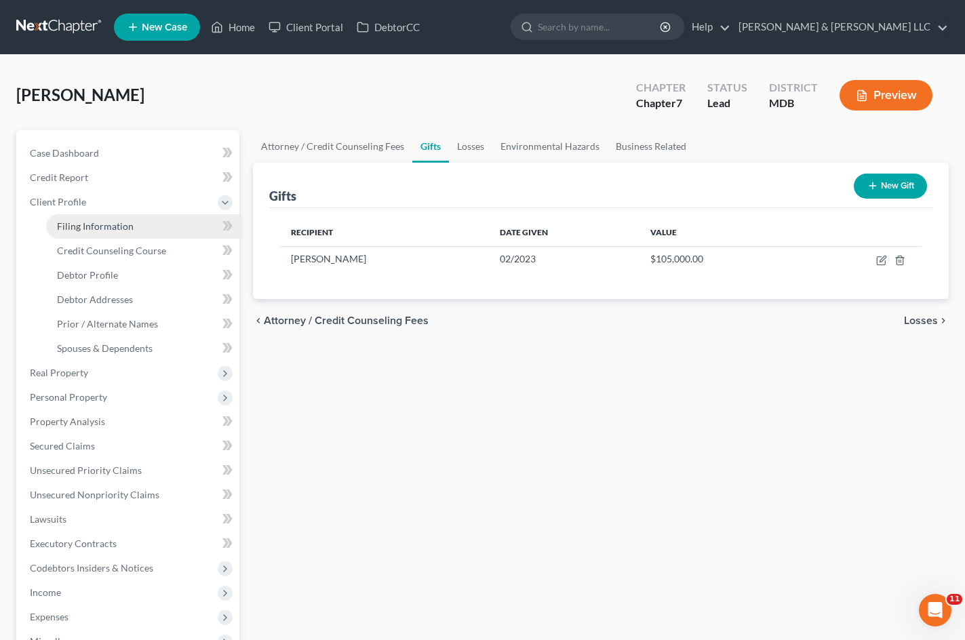
click at [114, 225] on span "Filing Information" at bounding box center [95, 226] width 77 height 12
select select "1"
select select "0"
select select "21"
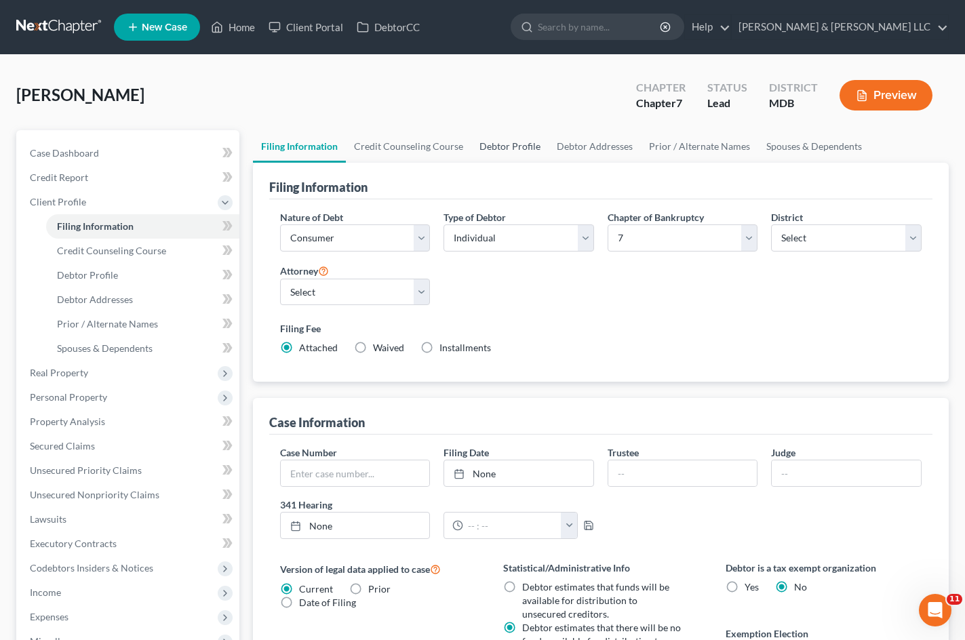
click at [494, 148] on link "Debtor Profile" at bounding box center [509, 146] width 77 height 33
select select "1"
select select "2"
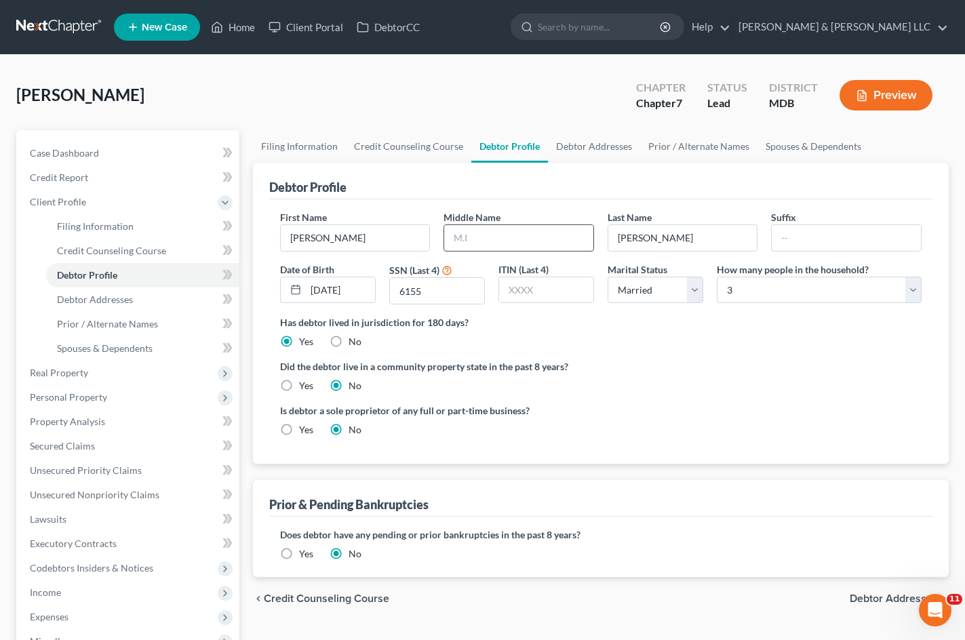
drag, startPoint x: 526, startPoint y: 243, endPoint x: 526, endPoint y: 235, distance: 7.5
click at [526, 243] on input "text" at bounding box center [518, 238] width 149 height 26
type input "Shamel"
click at [781, 397] on ng-include "First Name [PERSON_NAME] Middle Name [PERSON_NAME] Last Name [PERSON_NAME] Date…" at bounding box center [600, 328] width 641 height 237
click at [308, 142] on link "Filing Information" at bounding box center [299, 146] width 93 height 33
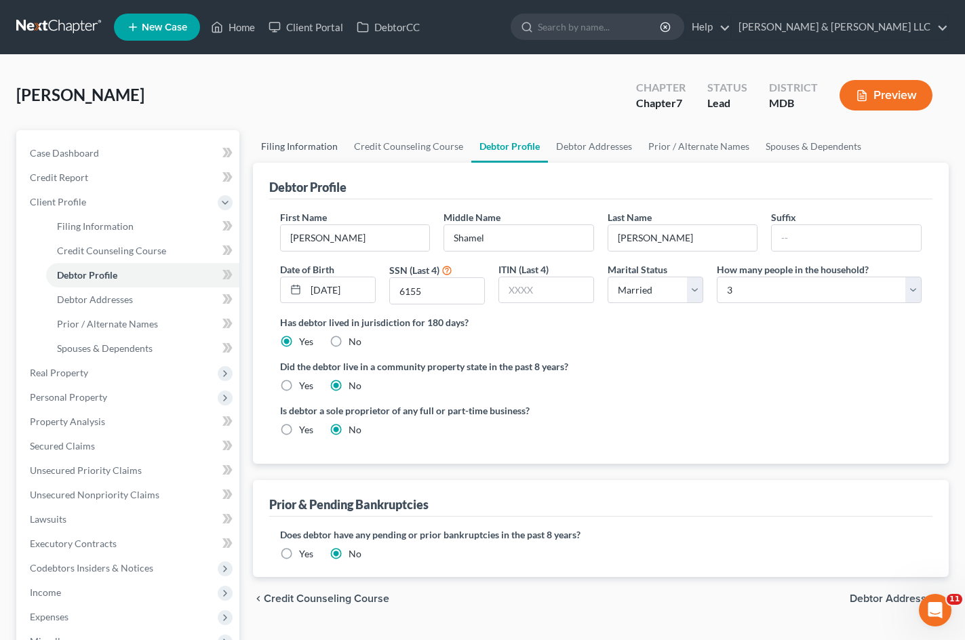
select select "1"
select select "0"
select select "38"
select select "0"
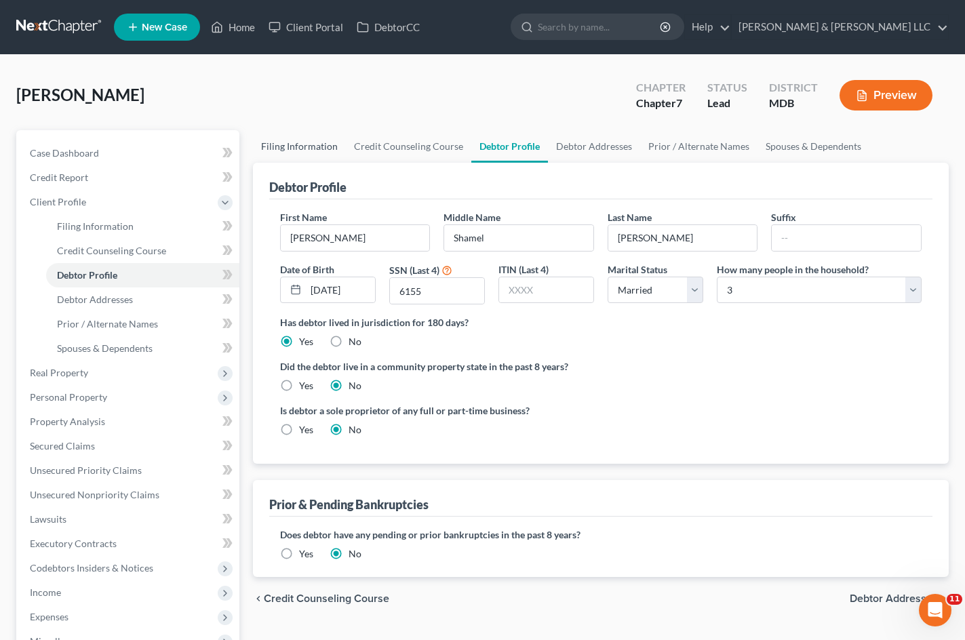
select select "21"
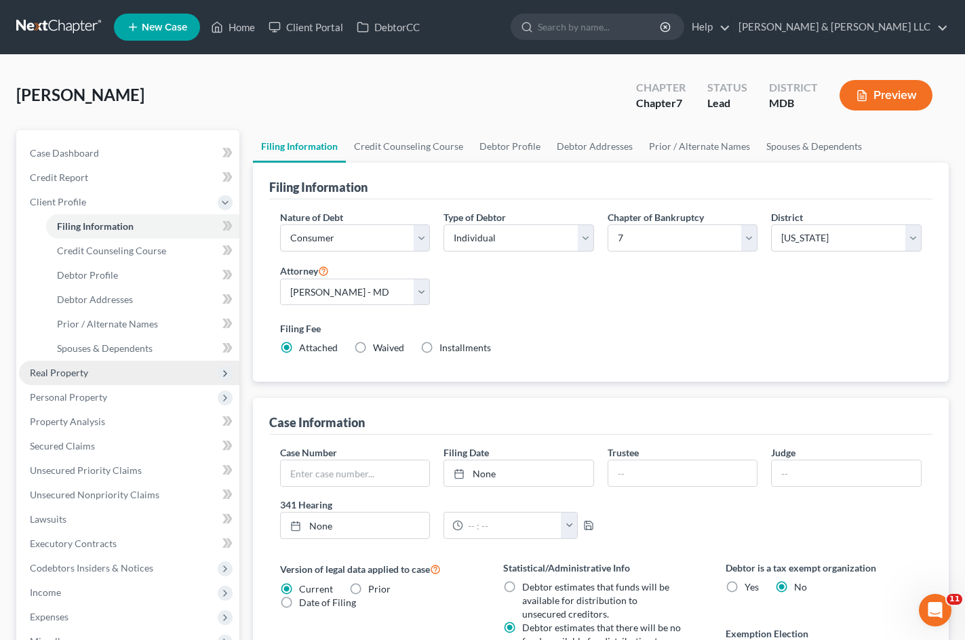
click at [93, 378] on span "Real Property" at bounding box center [129, 373] width 220 height 24
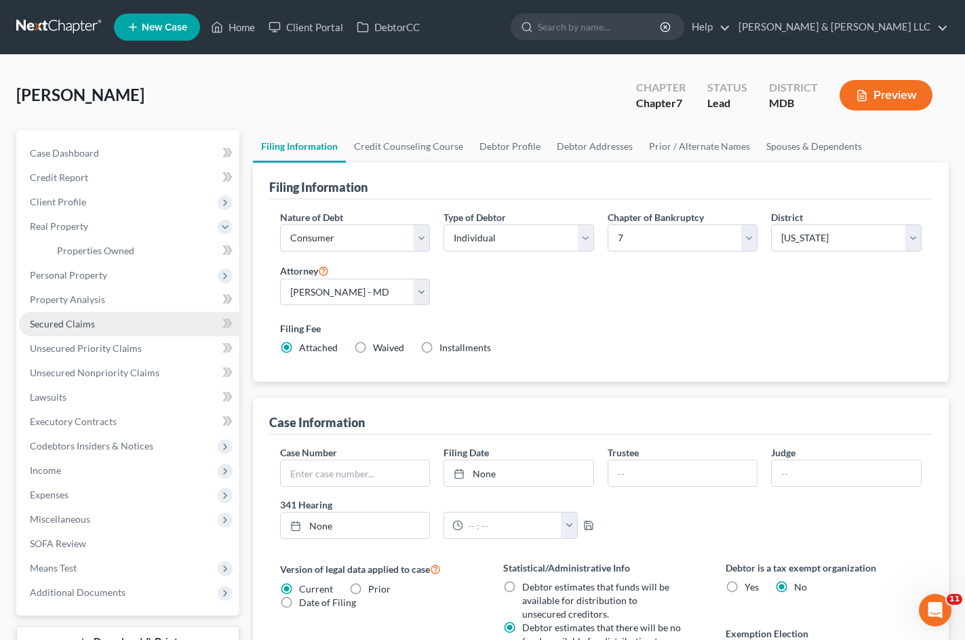
click at [97, 315] on link "Secured Claims" at bounding box center [129, 324] width 220 height 24
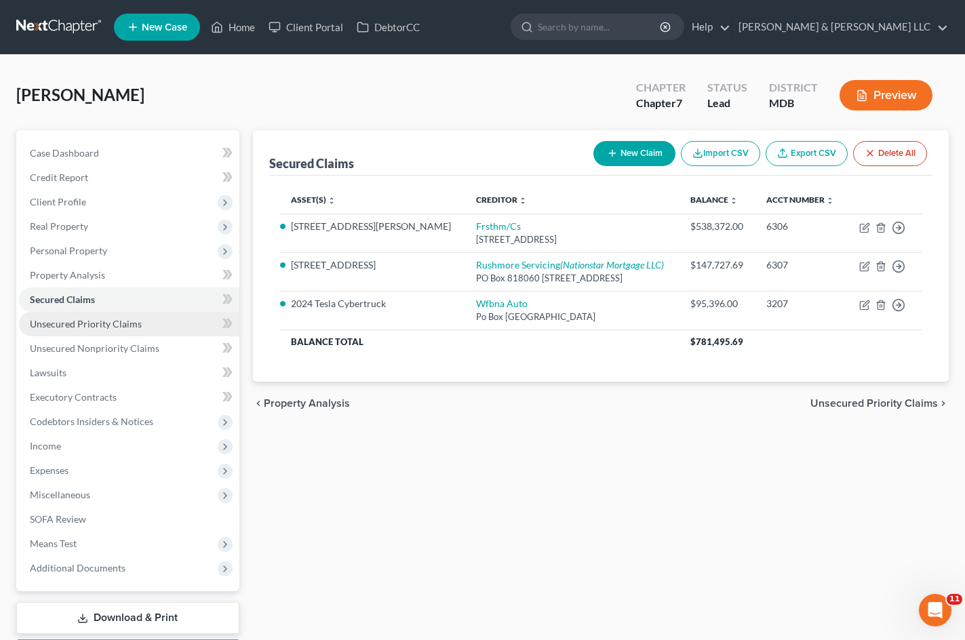
click at [102, 323] on span "Unsecured Priority Claims" at bounding box center [86, 324] width 112 height 12
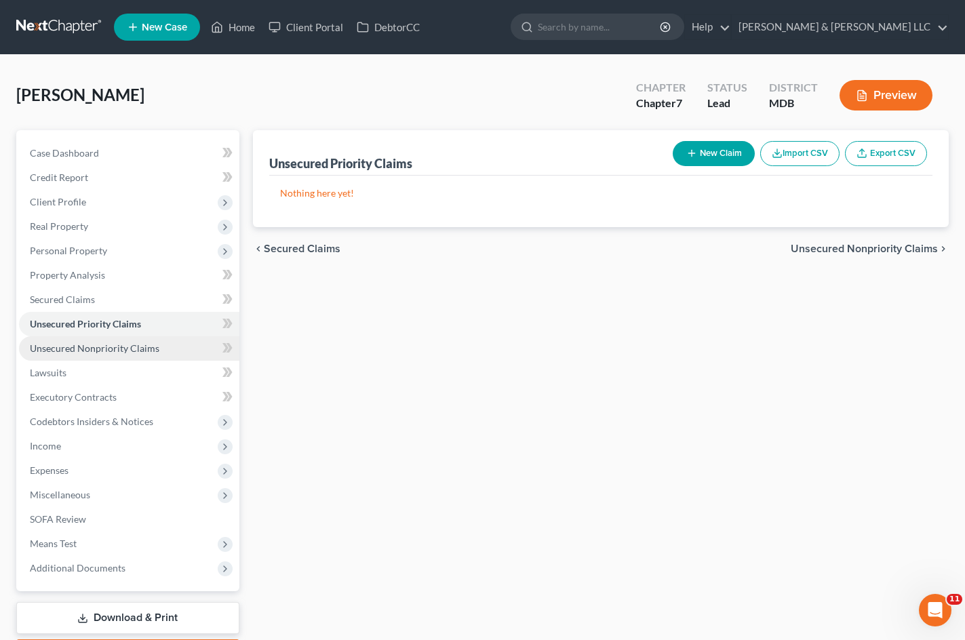
click at [100, 347] on span "Unsecured Nonpriority Claims" at bounding box center [94, 348] width 129 height 12
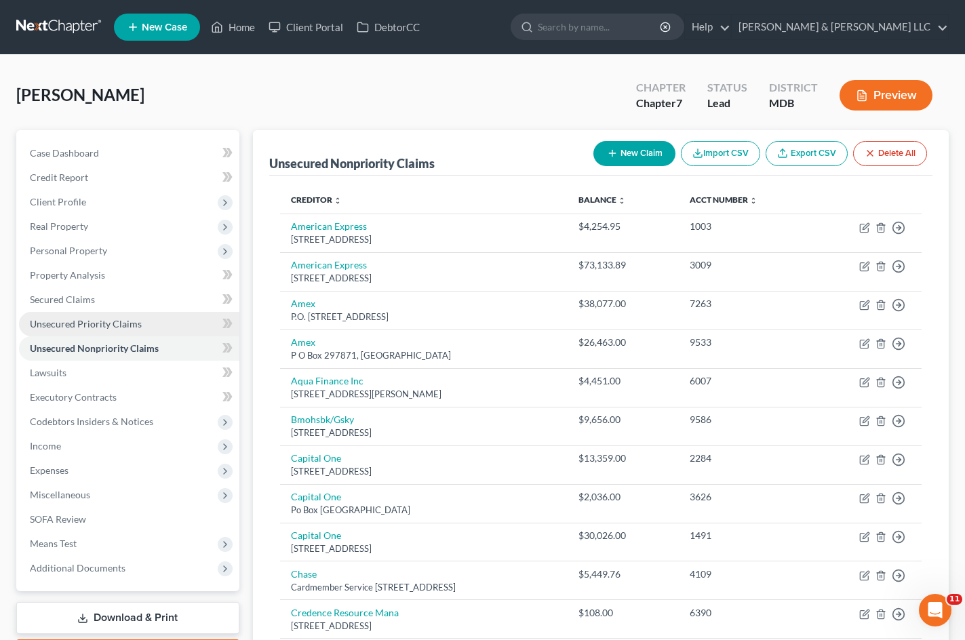
click at [100, 330] on link "Unsecured Priority Claims" at bounding box center [129, 324] width 220 height 24
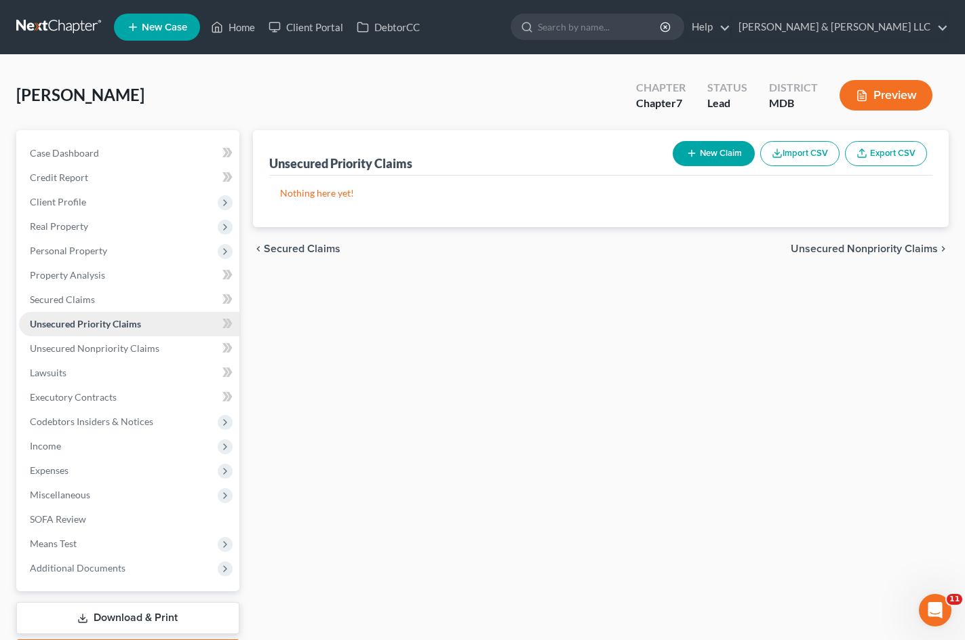
click at [88, 312] on link "Unsecured Priority Claims" at bounding box center [129, 324] width 220 height 24
click at [94, 304] on link "Secured Claims" at bounding box center [129, 299] width 220 height 24
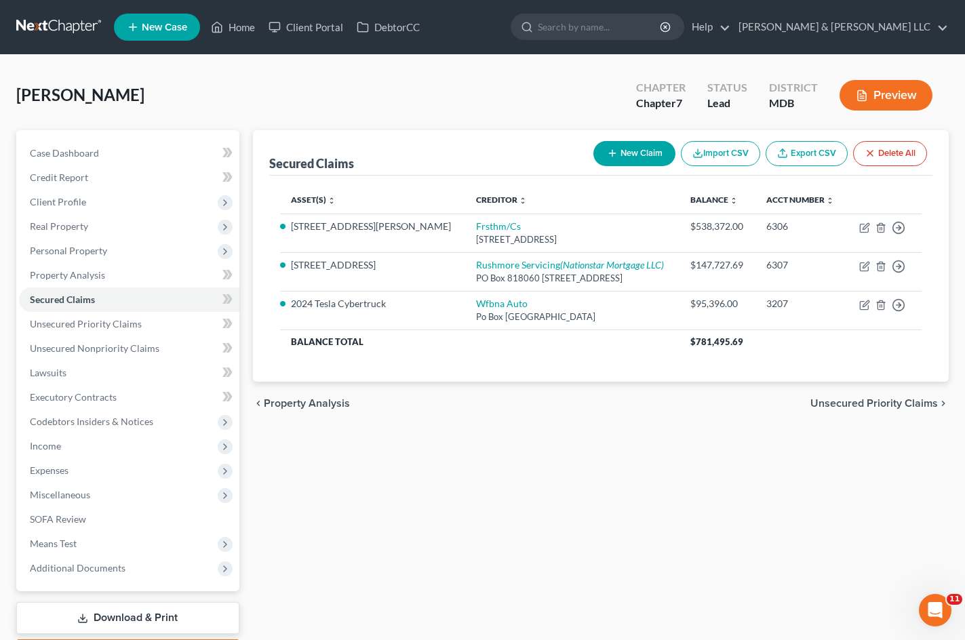
click at [317, 450] on div "Secured Claims New Claim Import CSV Export CSV Delete All Asset(s) expand_more …" at bounding box center [600, 399] width 709 height 539
click at [628, 146] on button "New Claim" at bounding box center [634, 153] width 82 height 25
select select "0"
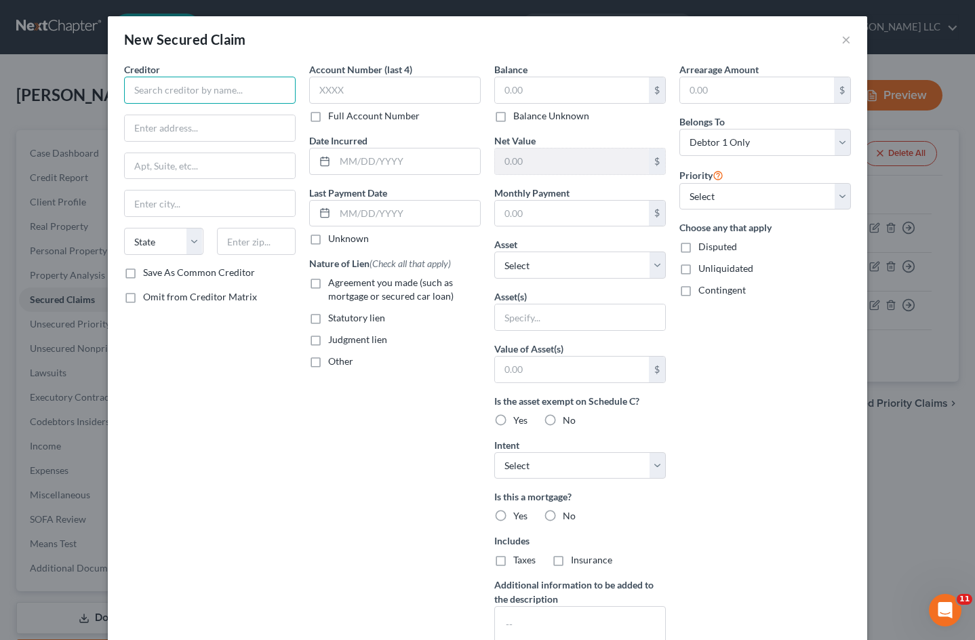
click at [218, 89] on input "text" at bounding box center [210, 90] width 172 height 27
click at [180, 86] on input "text" at bounding box center [210, 90] width 172 height 27
type input "Cray Logistics"
click at [222, 131] on input "text" at bounding box center [210, 128] width 170 height 26
type input "[STREET_ADDRESS]"
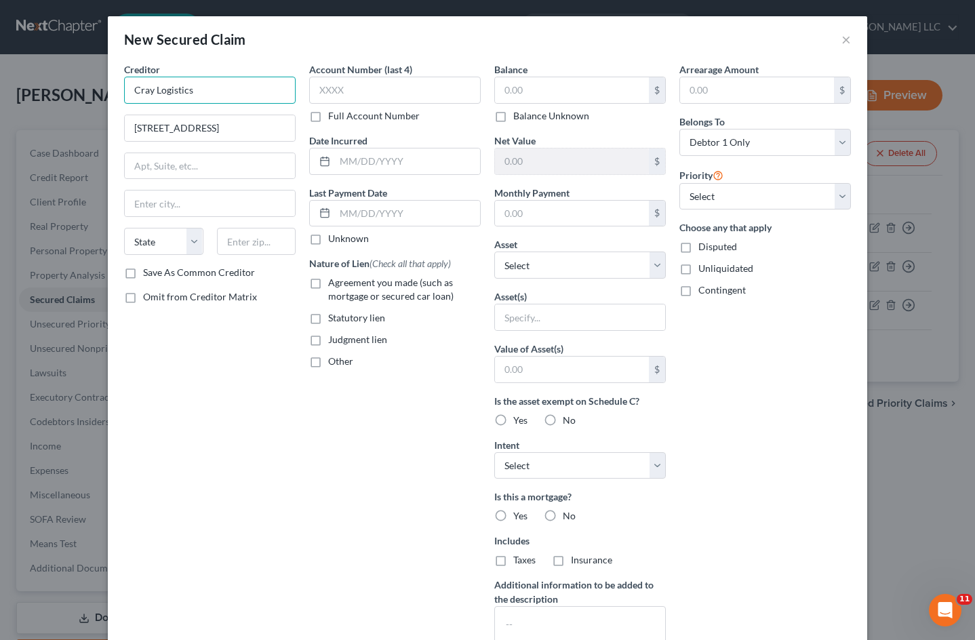
drag, startPoint x: 226, startPoint y: 95, endPoint x: -5, endPoint y: 85, distance: 230.7
click at [0, 85] on html "Home New Case Client Portal DebtorCC [PERSON_NAME] & [PERSON_NAME] LLC [PERSON_…" at bounding box center [487, 360] width 975 height 721
type input "First Corporate Solutions, as Representative"
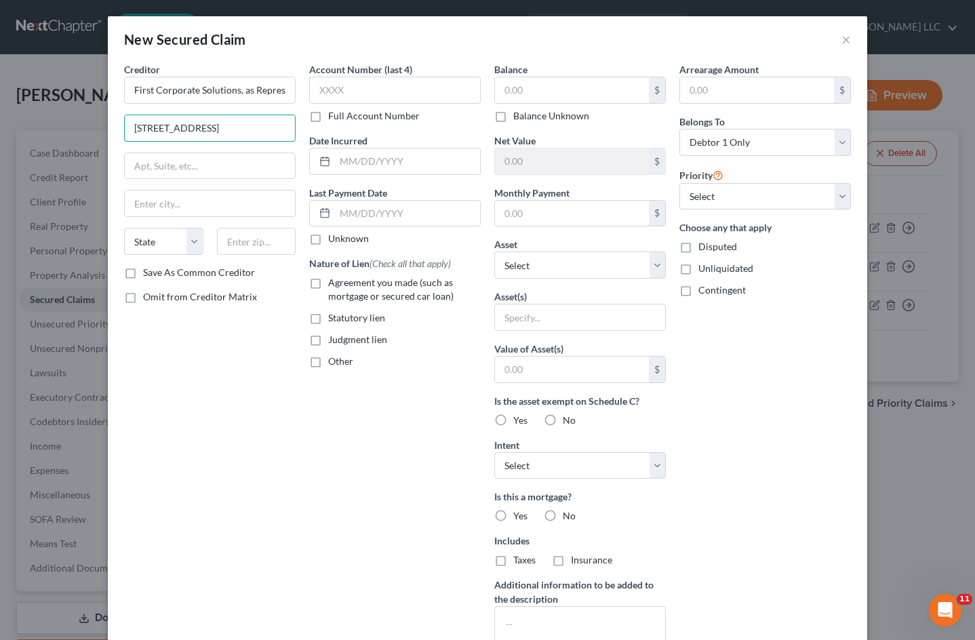
drag, startPoint x: 226, startPoint y: 129, endPoint x: -33, endPoint y: 125, distance: 258.3
click at [0, 125] on html "Home New Case Client Portal DebtorCC [PERSON_NAME] & [PERSON_NAME] LLC [PERSON_…" at bounding box center [487, 360] width 975 height 721
type input "[STREET_ADDRESS]"
click at [144, 201] on input "text" at bounding box center [210, 203] width 170 height 26
click at [797, 388] on div "Arrearage Amount $ Belongs To * Select Debtor 1 Only Debtor 2 Only Debtor 1 And…" at bounding box center [764, 364] width 185 height 605
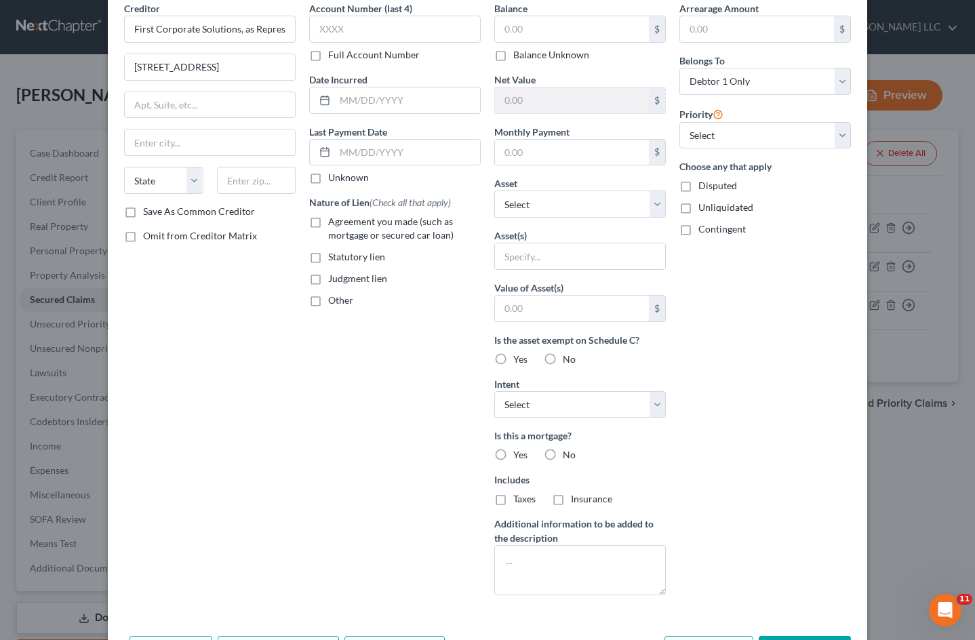
scroll to position [113, 0]
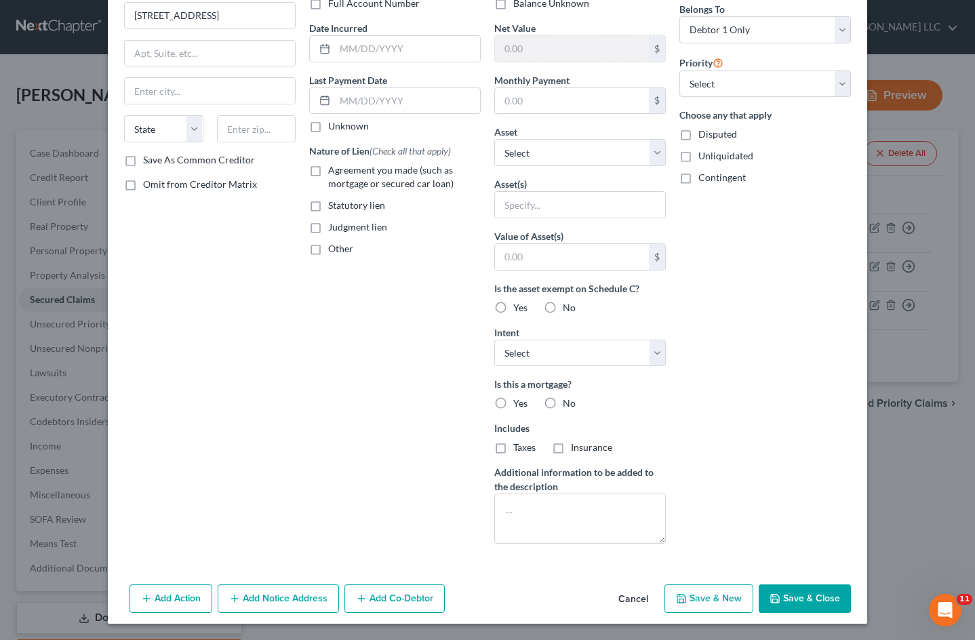
click at [634, 594] on button "Cancel" at bounding box center [633, 599] width 52 height 27
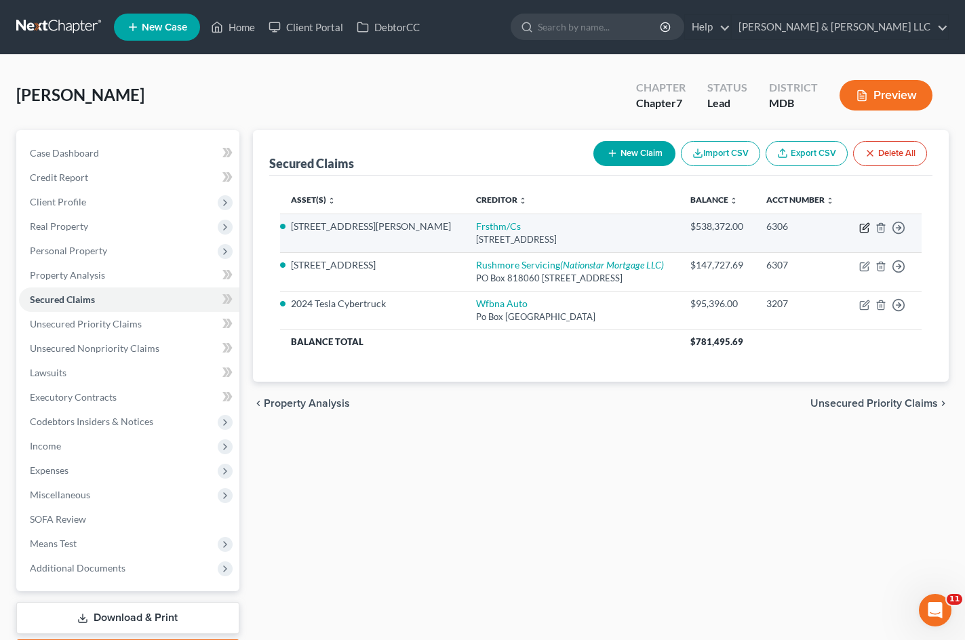
click at [859, 226] on icon "button" at bounding box center [864, 227] width 11 height 11
select select "5"
select select "2"
select select "0"
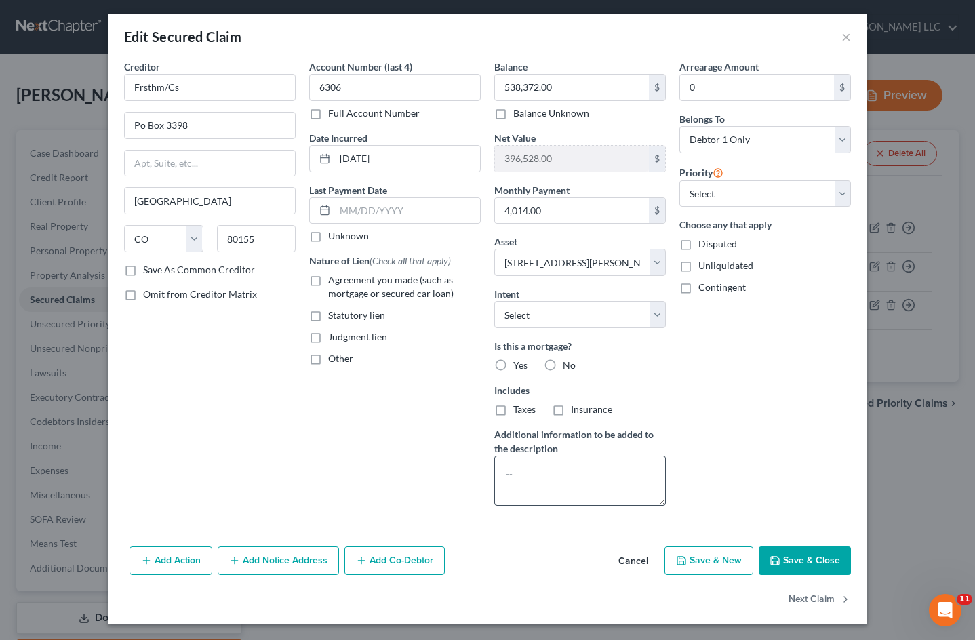
scroll to position [3, 0]
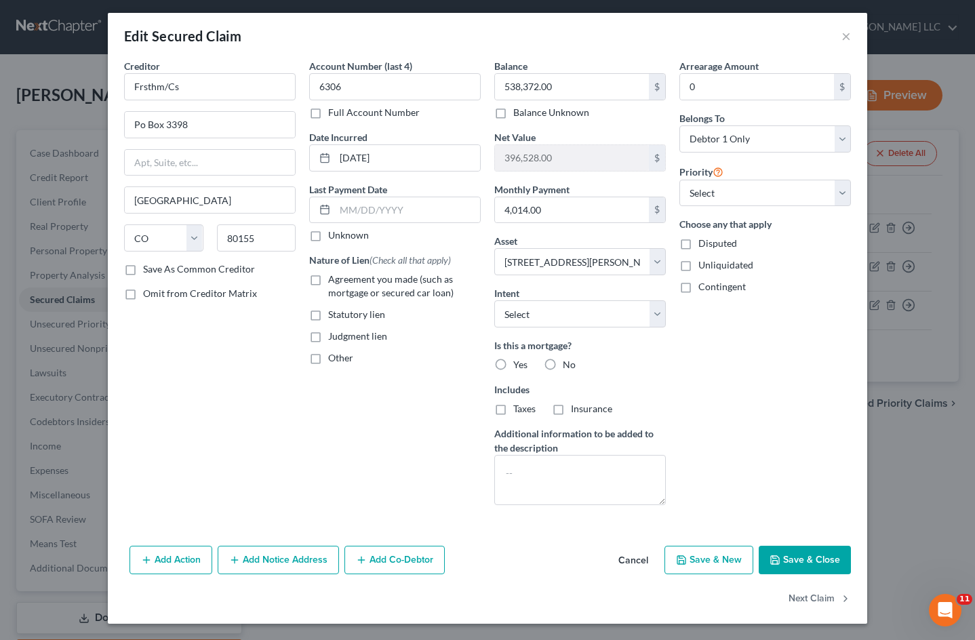
click at [630, 565] on button "Cancel" at bounding box center [633, 560] width 52 height 27
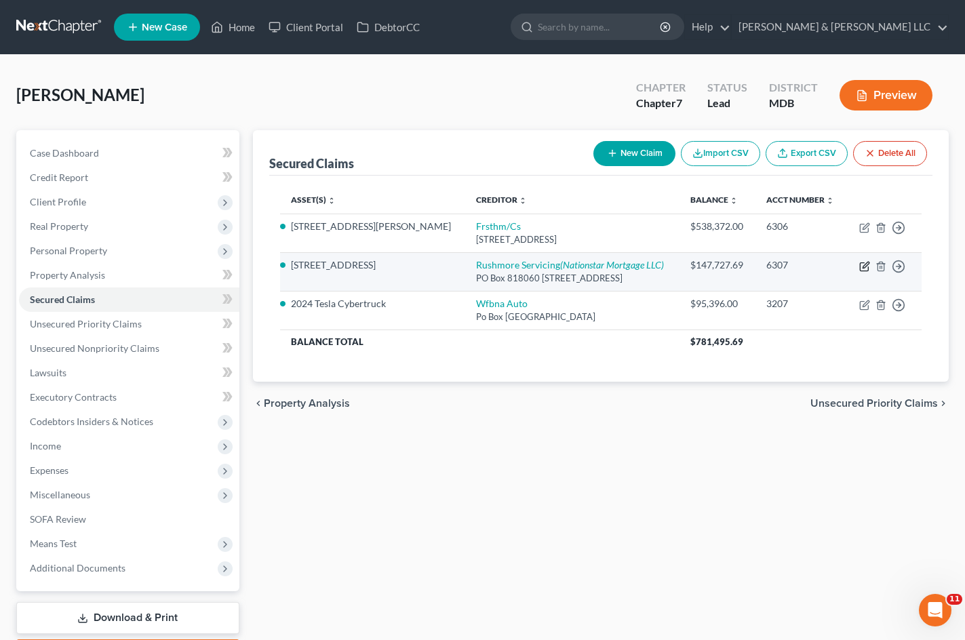
click at [860, 268] on icon "button" at bounding box center [864, 267] width 8 height 8
select select "36"
select select "3"
select select "0"
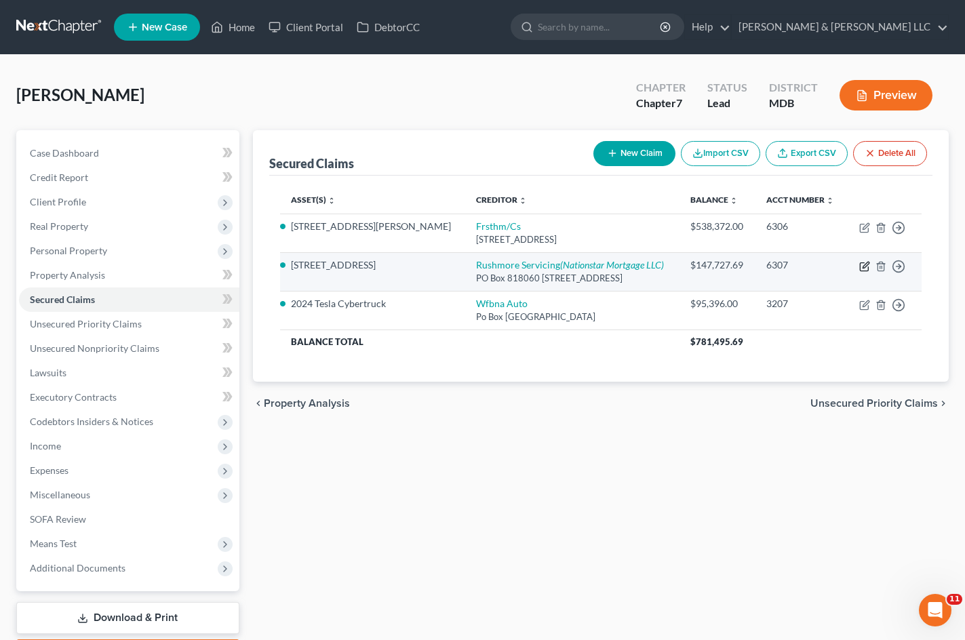
select select "45"
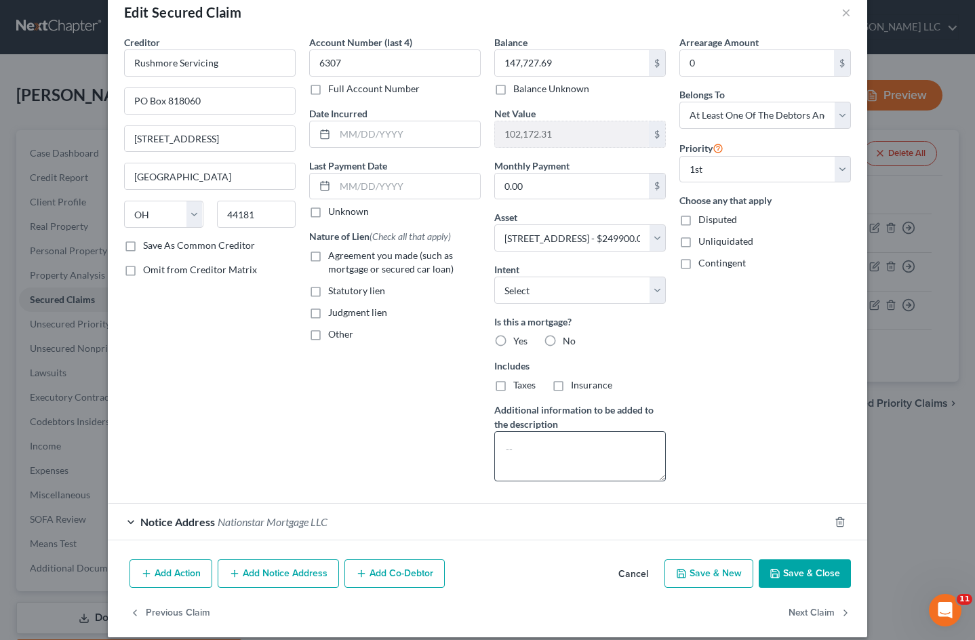
scroll to position [41, 0]
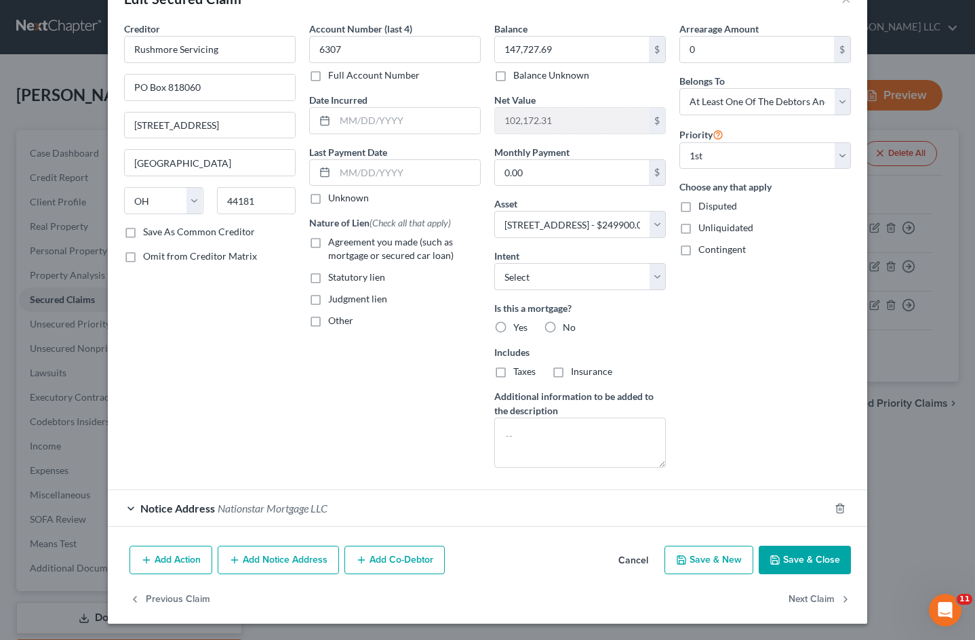
click at [568, 498] on div "Notice Address Nationstar Mortgage LLC" at bounding box center [468, 508] width 721 height 36
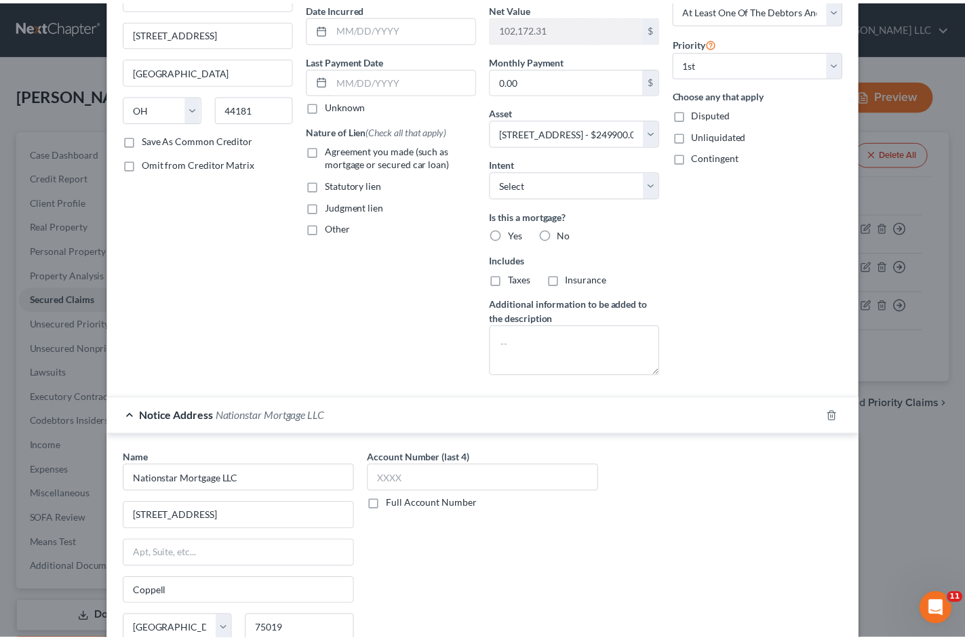
scroll to position [296, 0]
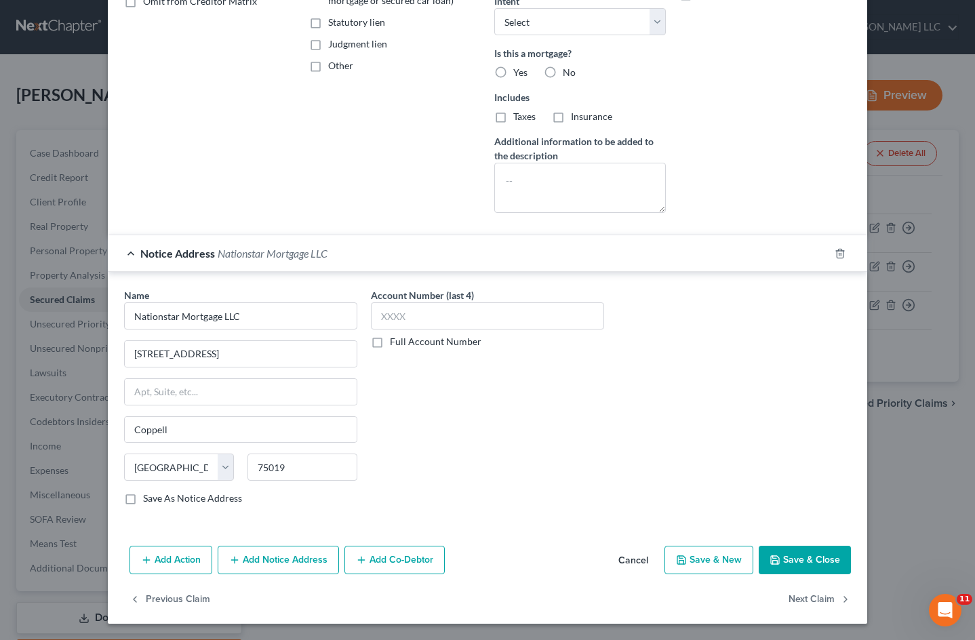
click at [621, 557] on button "Cancel" at bounding box center [633, 560] width 52 height 27
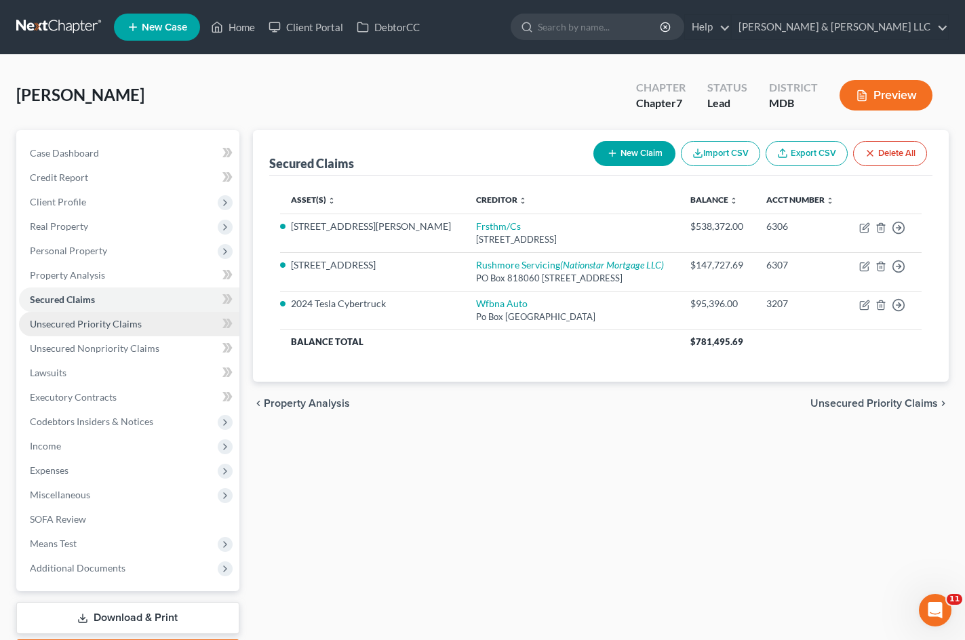
click at [121, 323] on span "Unsecured Priority Claims" at bounding box center [86, 324] width 112 height 12
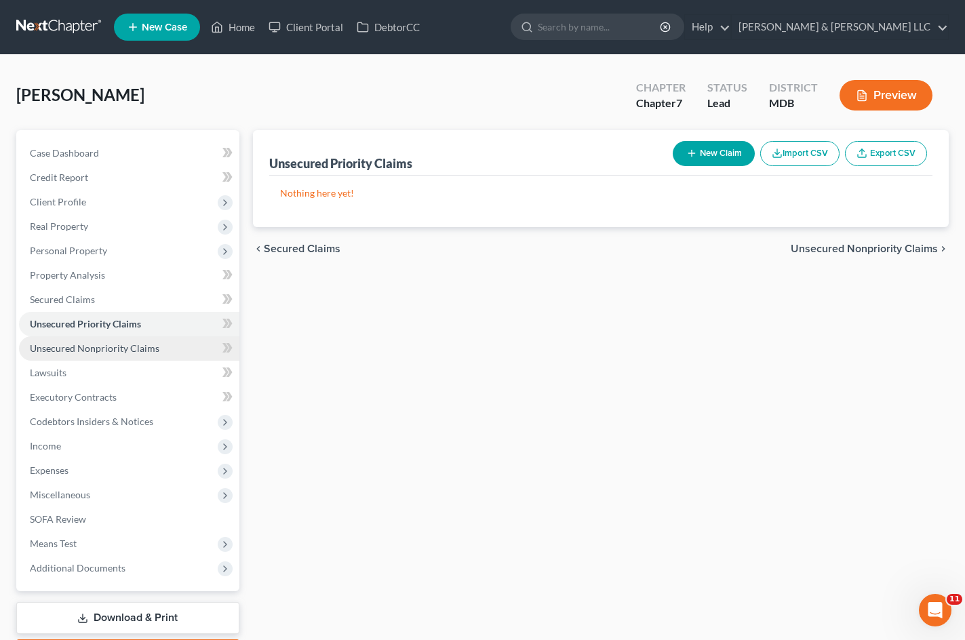
click at [142, 343] on span "Unsecured Nonpriority Claims" at bounding box center [94, 348] width 129 height 12
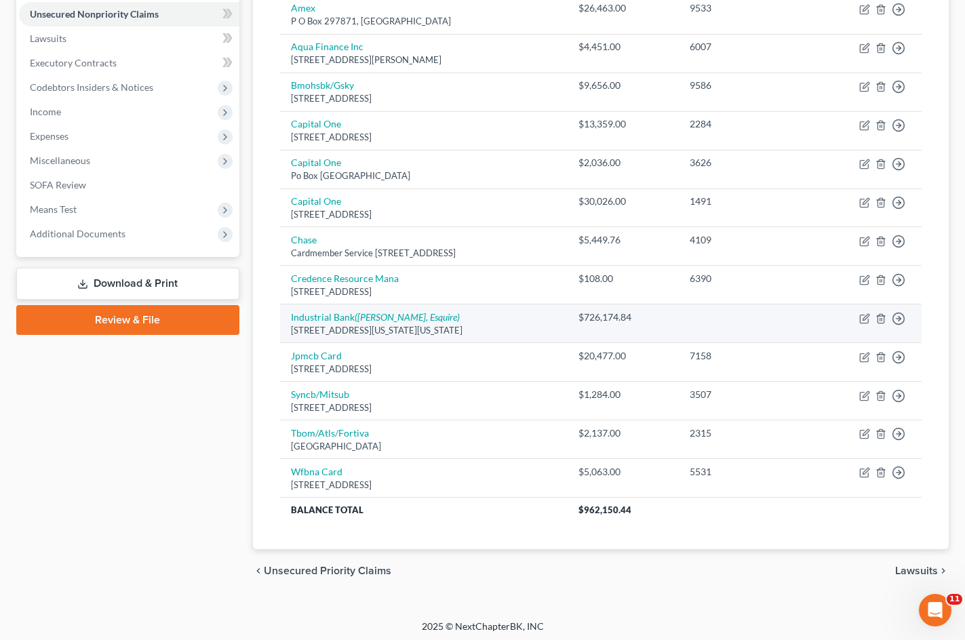
scroll to position [338, 0]
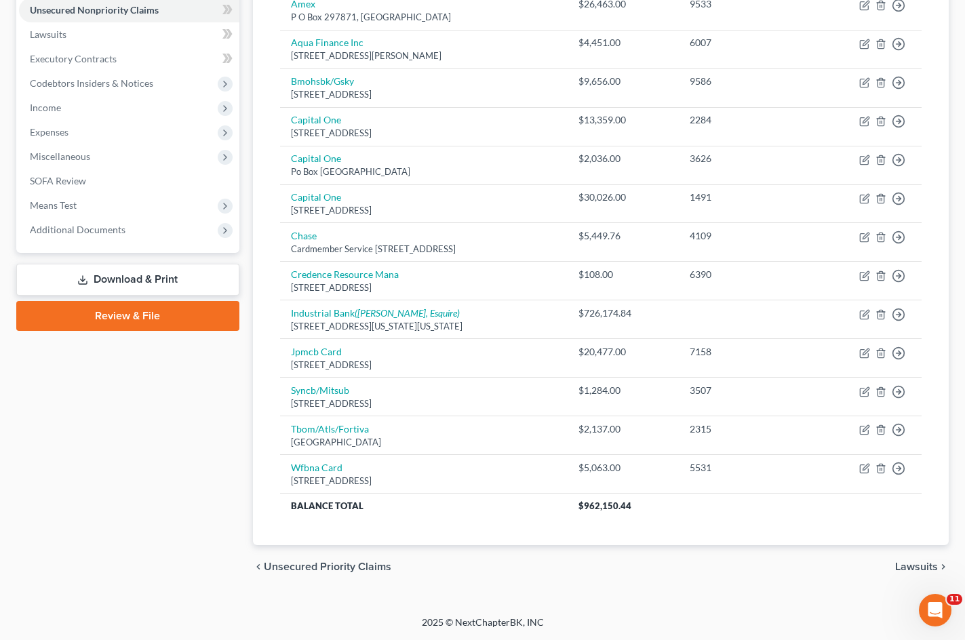
drag, startPoint x: 177, startPoint y: 438, endPoint x: 195, endPoint y: 437, distance: 17.7
click at [177, 438] on div "Case Dashboard Payments Invoices Payments Payments Credit Report Client Profile" at bounding box center [127, 190] width 237 height 797
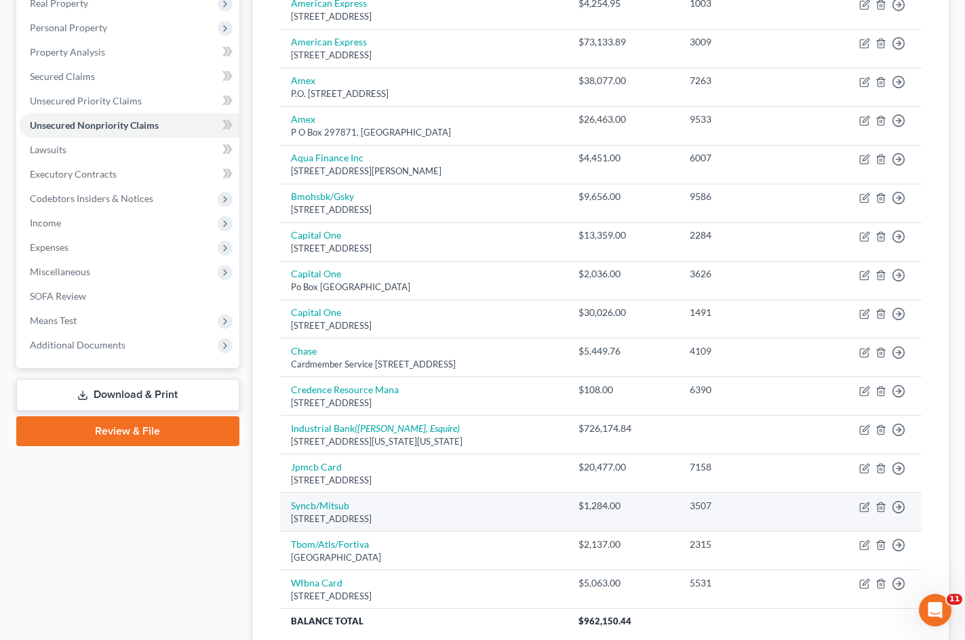
scroll to position [135, 0]
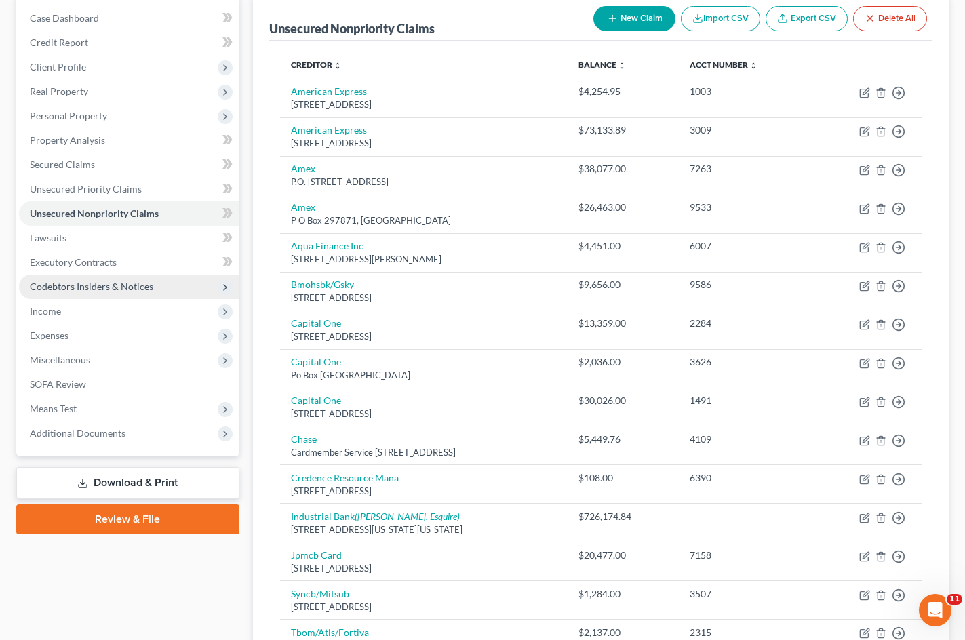
click at [119, 286] on span "Codebtors Insiders & Notices" at bounding box center [91, 287] width 123 height 12
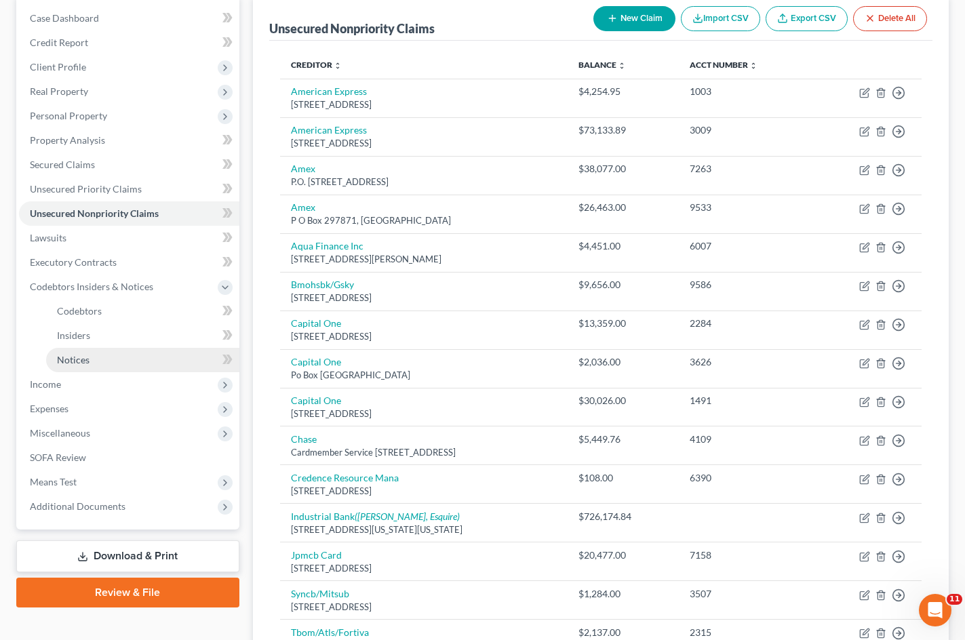
click at [104, 354] on link "Notices" at bounding box center [142, 360] width 193 height 24
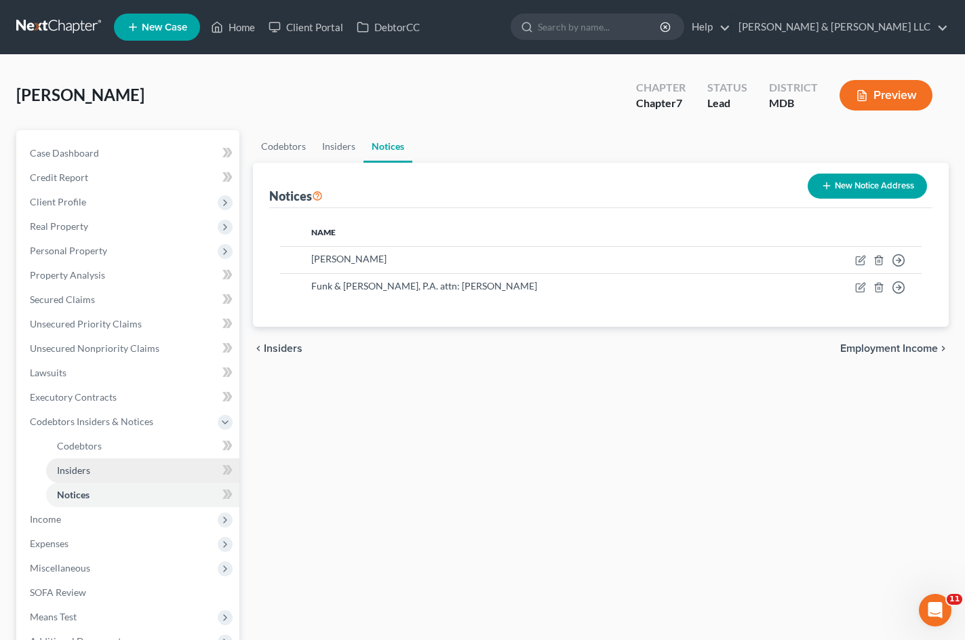
click at [104, 464] on link "Insiders" at bounding box center [142, 470] width 193 height 24
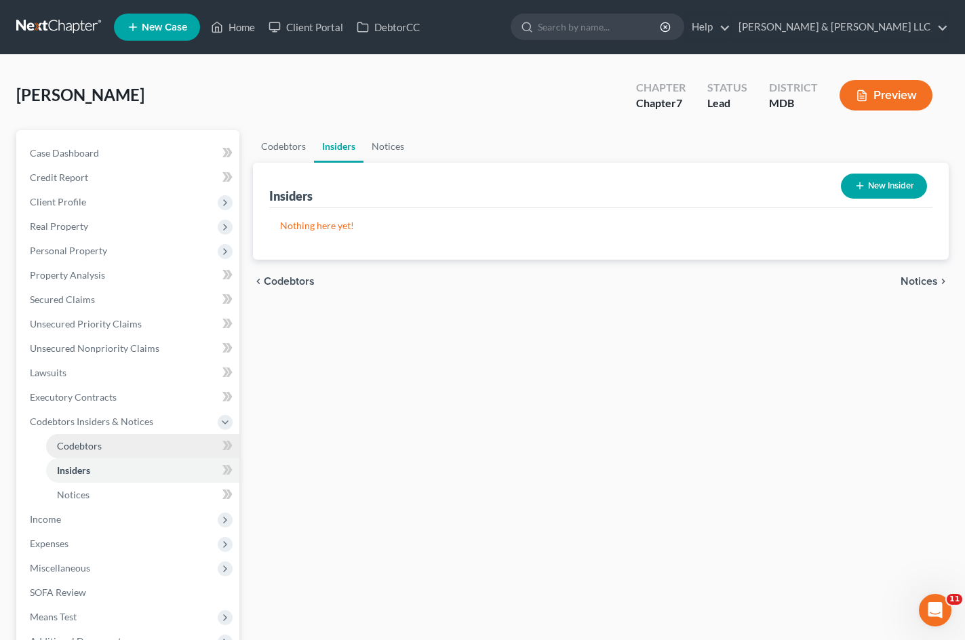
click at [115, 445] on link "Codebtors" at bounding box center [142, 446] width 193 height 24
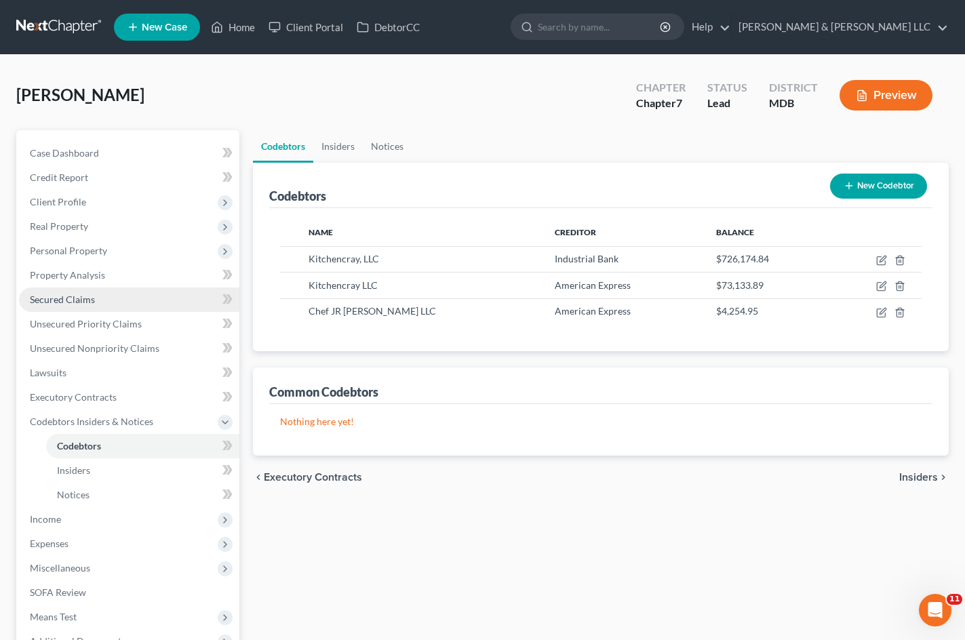
click at [119, 294] on link "Secured Claims" at bounding box center [129, 299] width 220 height 24
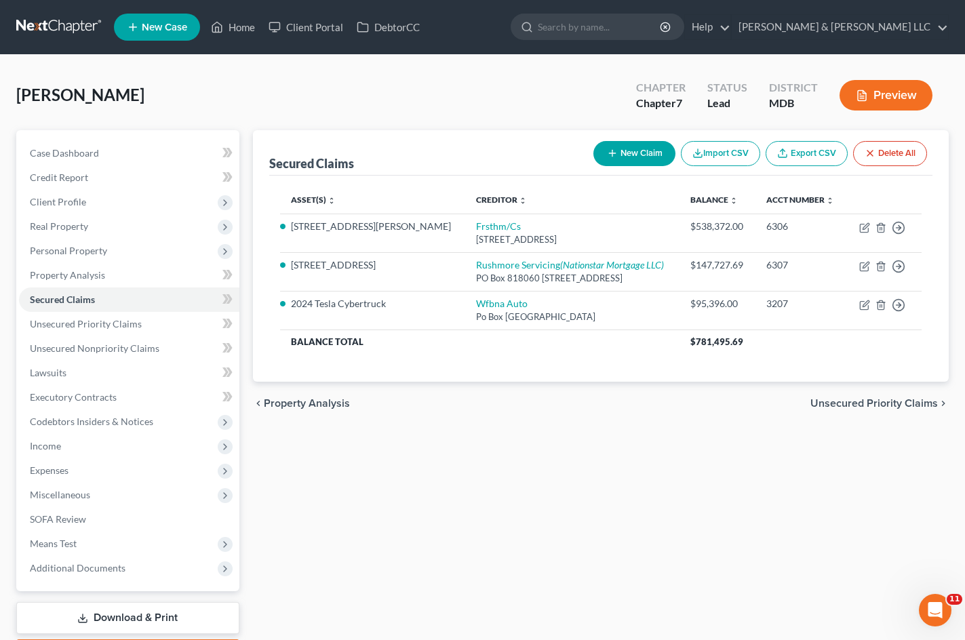
click at [630, 146] on button "New Claim" at bounding box center [634, 153] width 82 height 25
select select "0"
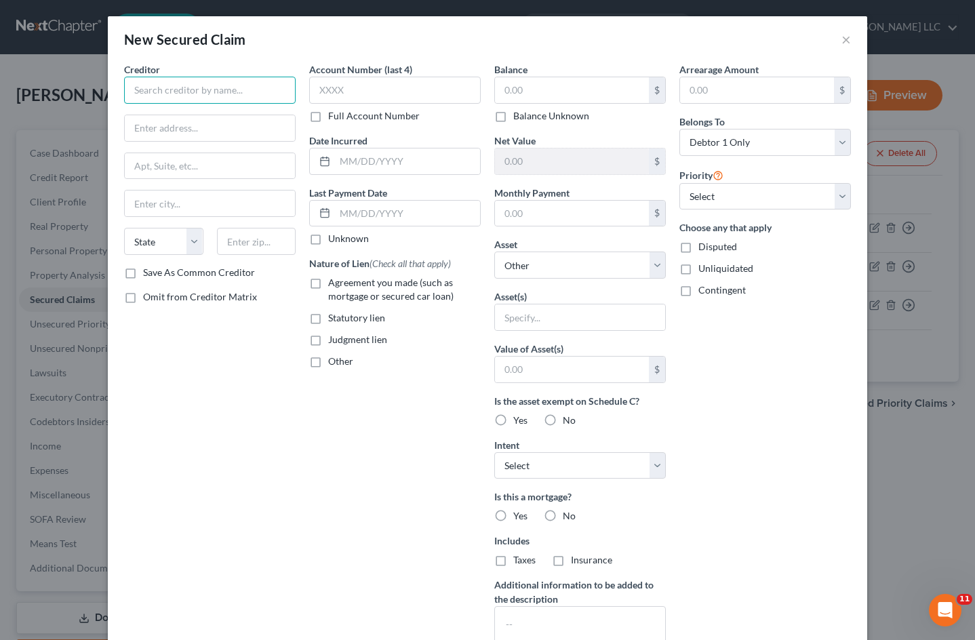
click at [165, 85] on input "text" at bounding box center [210, 90] width 172 height 27
type input "First"
click at [189, 90] on input "First" at bounding box center [210, 90] width 172 height 27
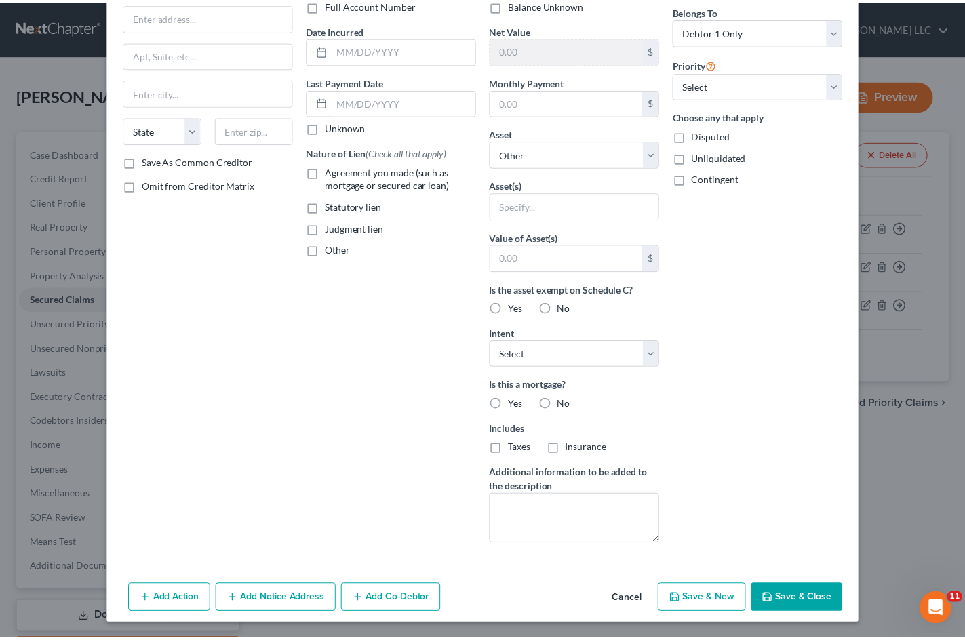
scroll to position [113, 0]
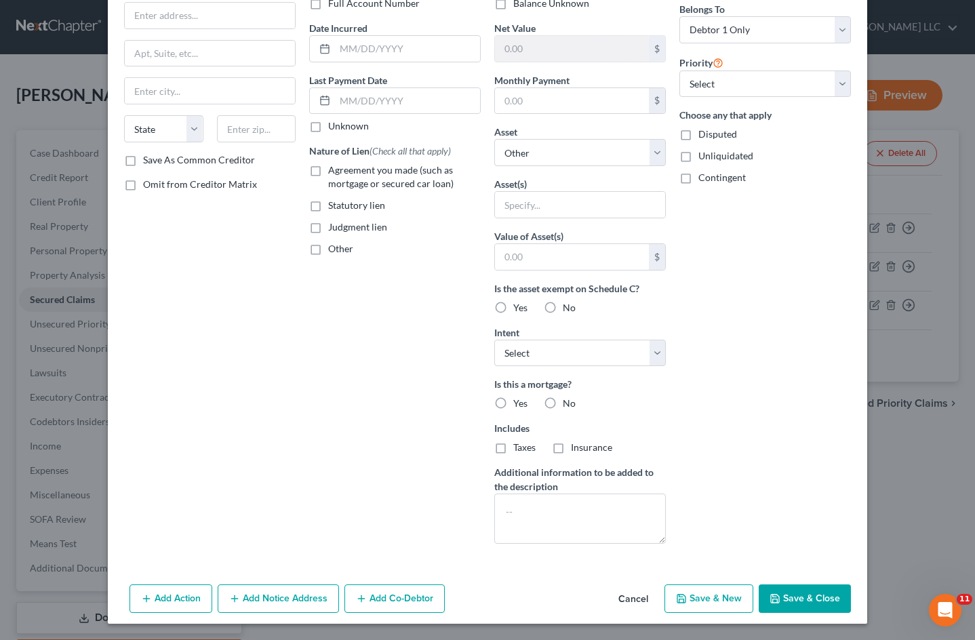
click at [632, 599] on button "Cancel" at bounding box center [633, 599] width 52 height 27
